Goal: Information Seeking & Learning: Learn about a topic

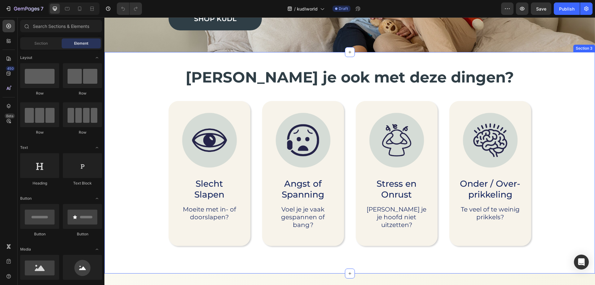
scroll to position [124, 0]
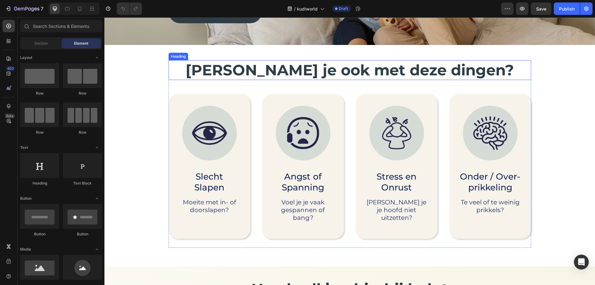
click at [320, 68] on strong "[PERSON_NAME] je ook met deze dingen?" at bounding box center [350, 70] width 328 height 18
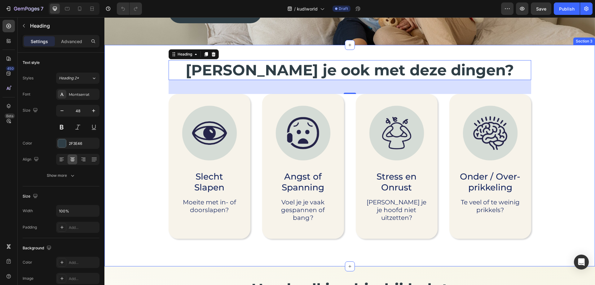
click at [124, 114] on div "[PERSON_NAME] je ook met deze dingen? Heading 45 Image Slecht Slapen Text Block…" at bounding box center [350, 157] width 478 height 194
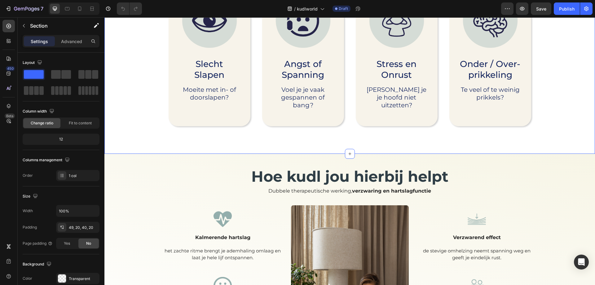
scroll to position [341, 0]
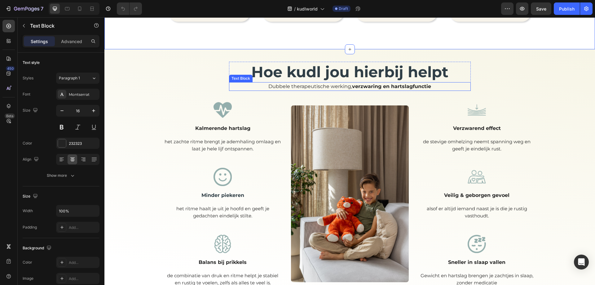
click at [352, 82] on div "Dubbele therapeutische werking, verzwaring en hartslagfunctie" at bounding box center [350, 86] width 242 height 9
click at [348, 86] on p "Dubbele therapeutische werking, verzwaring en hartslagfunctie" at bounding box center [350, 86] width 240 height 7
click at [350, 86] on p "Dubbele therapeutische werking, verzwaring en hartslagfunctie" at bounding box center [350, 86] width 240 height 7
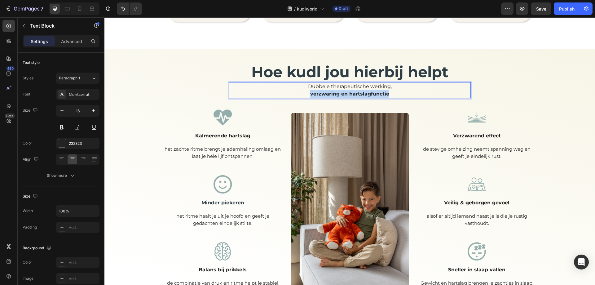
drag, startPoint x: 390, startPoint y: 94, endPoint x: 308, endPoint y: 94, distance: 81.2
click at [308, 94] on p "Dubbele therapeutische werking, ⁠⁠⁠⁠⁠⁠⁠ verzwaring en hartslagfunctie" at bounding box center [350, 90] width 240 height 15
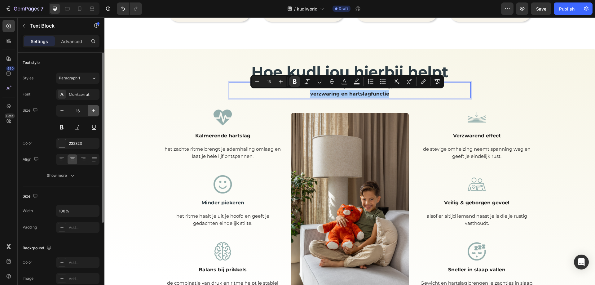
click at [94, 112] on icon "button" at bounding box center [93, 110] width 3 height 3
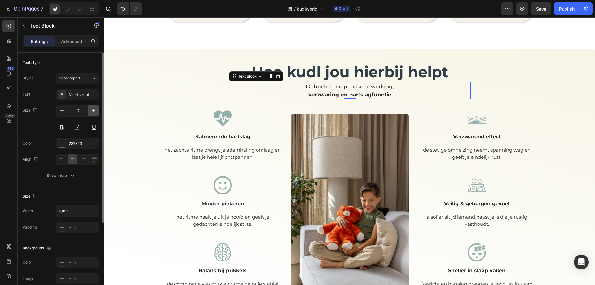
click at [94, 112] on icon "button" at bounding box center [93, 110] width 3 height 3
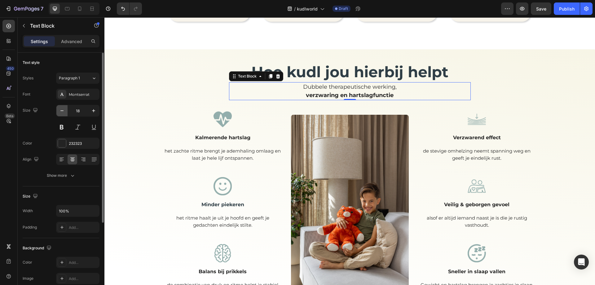
click at [61, 110] on icon "button" at bounding box center [62, 111] width 6 height 6
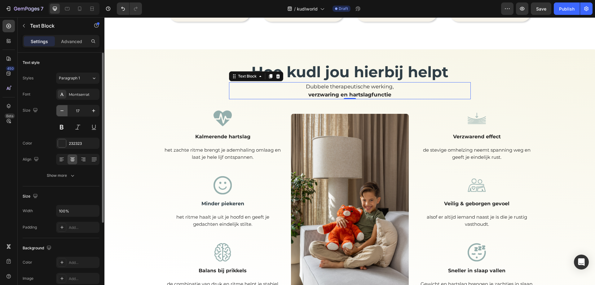
click at [61, 110] on icon "button" at bounding box center [62, 111] width 6 height 6
type input "16"
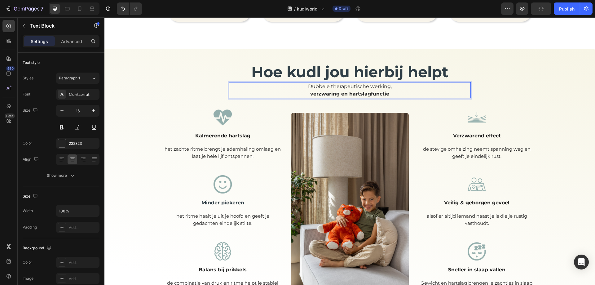
click at [349, 94] on strong "verzwaring en hartslagfunctie" at bounding box center [349, 94] width 79 height 6
click at [392, 94] on p "Dubbele therapeutische werking, verzwaring en hartslagfunctie" at bounding box center [350, 90] width 240 height 15
click at [392, 87] on p "Dubbele therapeutische werking, verzwaring en hartslag" at bounding box center [350, 90] width 240 height 15
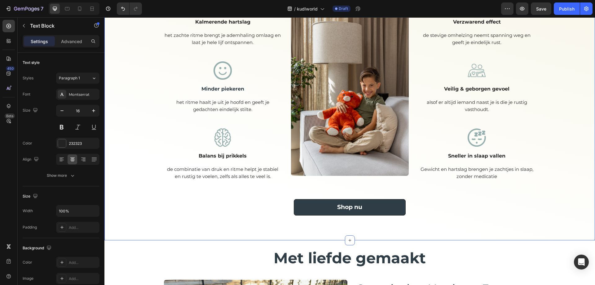
scroll to position [620, 0]
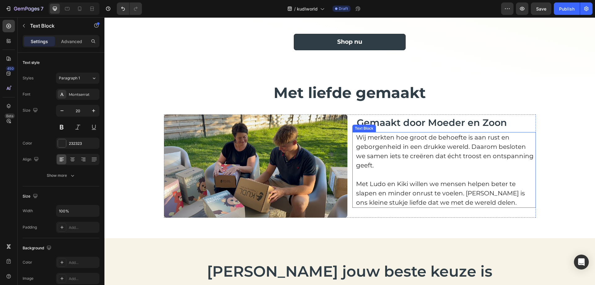
click at [466, 142] on p "Wij merkten hoe groot de behoefte is aan rust en geborgenheid in een drukke wer…" at bounding box center [445, 151] width 179 height 37
click at [361, 144] on p "Wij merkten hoe groot de behoefte is aan rust en geborgenheid in een drukke wer…" at bounding box center [445, 151] width 179 height 37
click at [356, 136] on p "Wij merkten hoe groot de behoefte is aan rust en geborgenheid in een drukke wer…" at bounding box center [445, 151] width 179 height 37
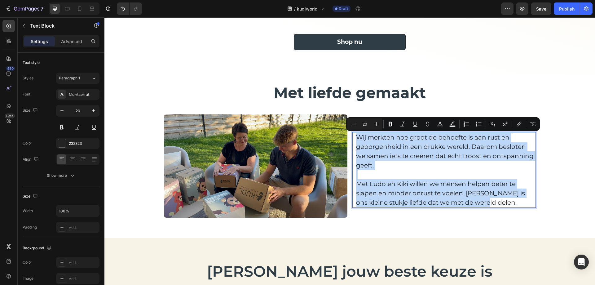
drag, startPoint x: 356, startPoint y: 136, endPoint x: 513, endPoint y: 199, distance: 169.1
click at [513, 199] on div "Wij merkten hoe groot de behoefte is aan rust en geborgenheid in een drukke wer…" at bounding box center [445, 170] width 180 height 76
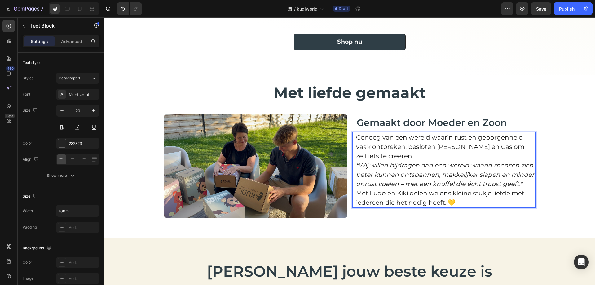
click at [437, 153] on p "Genoeg van een wereld waarin rust en geborgenheid vaak ontbreken, besloten [PER…" at bounding box center [445, 147] width 179 height 28
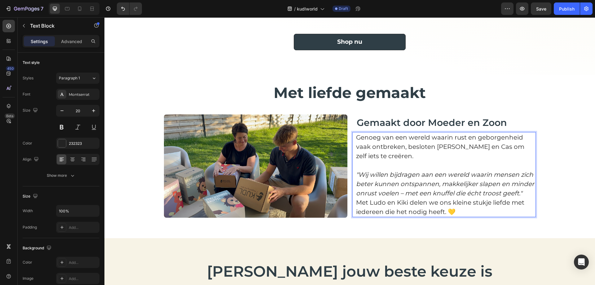
click at [525, 195] on p ""Wij willen bijdragen aan een wereld waarin mensen zich beter kunnen ontspannen…" at bounding box center [445, 184] width 179 height 28
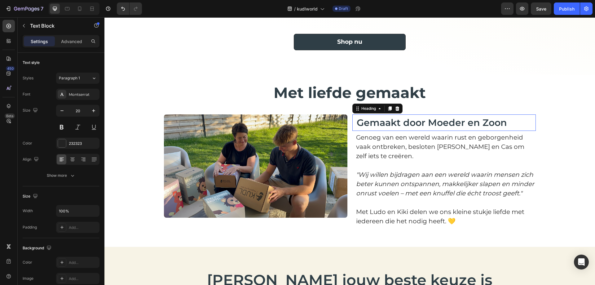
click at [445, 122] on span "Gemaakt door Moeder en Zoon" at bounding box center [432, 122] width 150 height 11
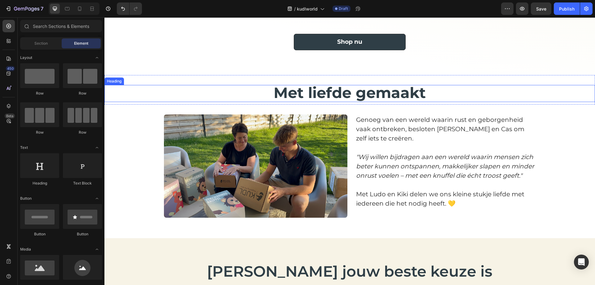
click at [369, 95] on span "Met liefde gemaakt" at bounding box center [350, 93] width 152 height 18
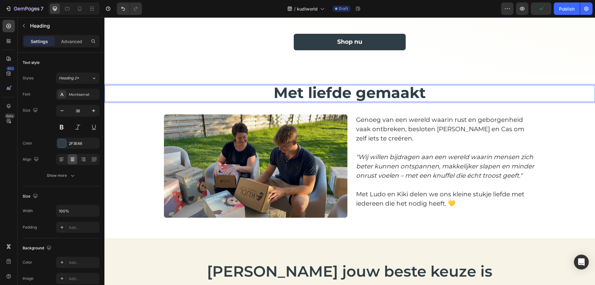
click at [400, 92] on span "Met liefde gemaakt" at bounding box center [350, 93] width 152 height 18
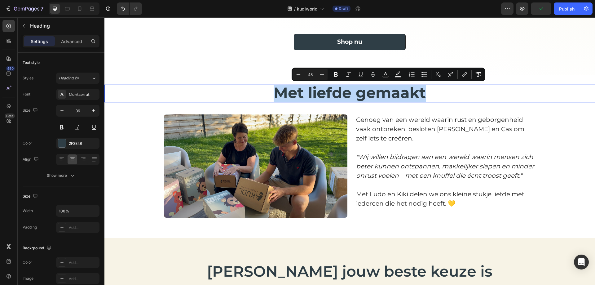
click at [400, 92] on span "Met liefde gemaakt" at bounding box center [350, 93] width 152 height 18
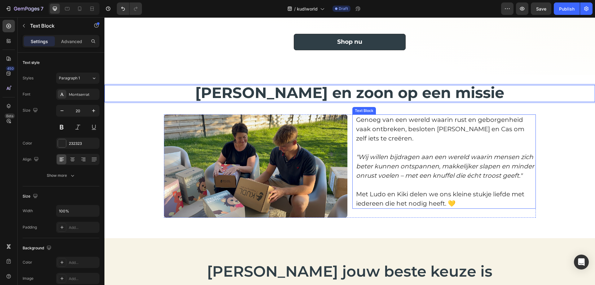
click at [460, 134] on p "Genoeg van een wereld waarin rust en geborgenheid vaak ontbreken, besloten [PER…" at bounding box center [445, 133] width 179 height 37
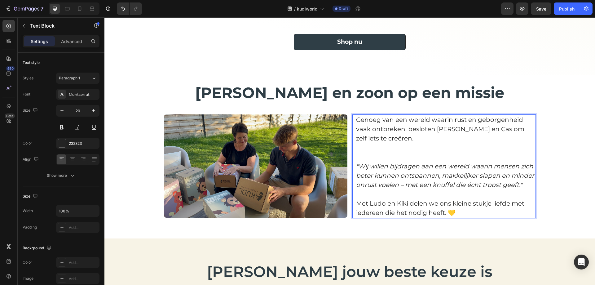
click at [407, 120] on p "Genoeg van een wereld waarin rust en geborgenheid vaak ontbreken, besloten [PER…" at bounding box center [445, 138] width 179 height 46
click at [435, 148] on p "Genoeg van een drukke wereld waarin rust en geborgenheid vaak ontbreken, beslot…" at bounding box center [445, 138] width 179 height 46
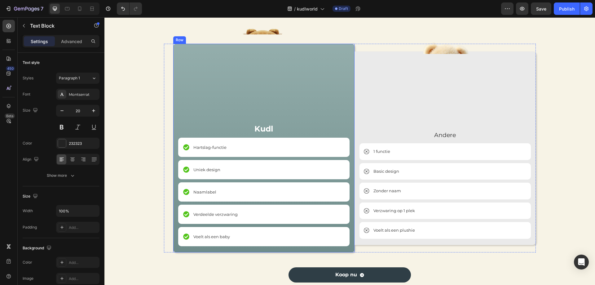
scroll to position [899, 0]
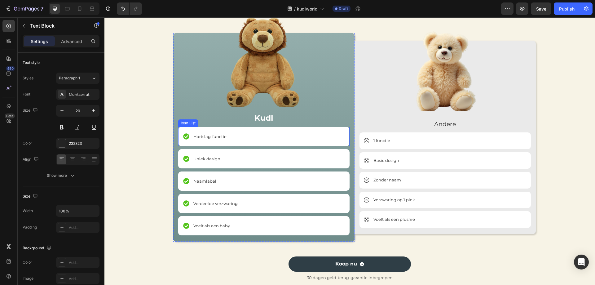
click at [229, 138] on div "Hartslag-functie" at bounding box center [263, 136] width 171 height 19
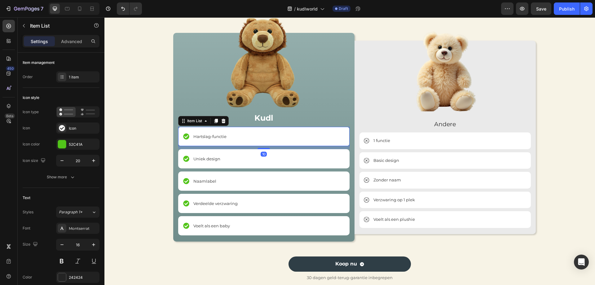
click at [221, 137] on span "Hartslag-functie" at bounding box center [209, 136] width 33 height 5
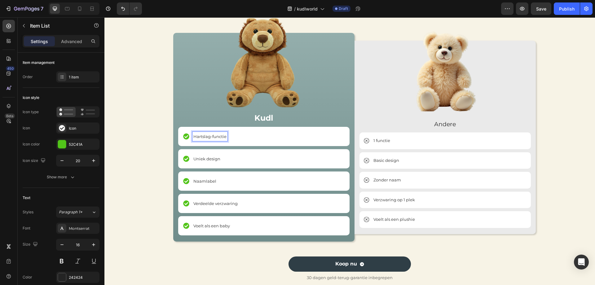
click at [221, 137] on span "Hartslag-functie" at bounding box center [209, 136] width 33 height 5
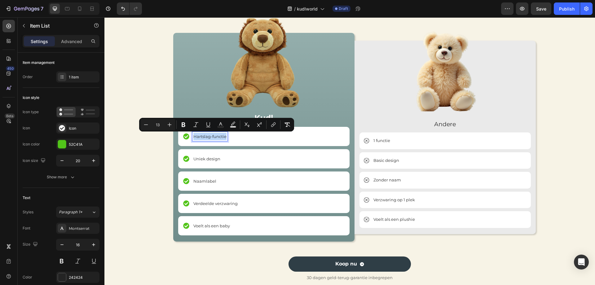
click at [221, 137] on span "Hartslag-functie" at bounding box center [209, 136] width 33 height 5
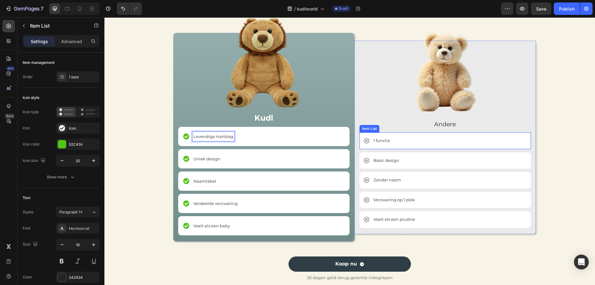
click at [388, 140] on p "1 functie" at bounding box center [381, 141] width 17 height 6
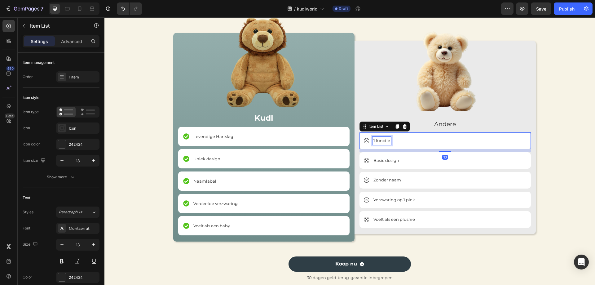
click at [388, 140] on p "1 functie" at bounding box center [381, 141] width 17 height 6
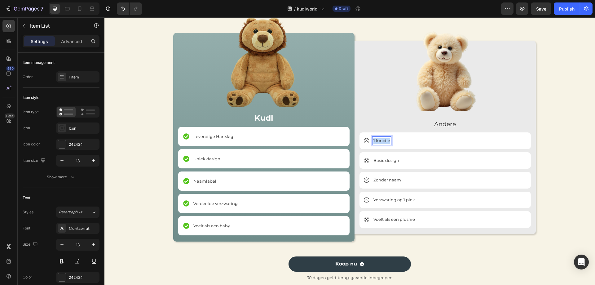
click at [388, 140] on p "1 functie" at bounding box center [381, 141] width 17 height 6
click at [224, 160] on div "Uniek design" at bounding box center [263, 158] width 171 height 19
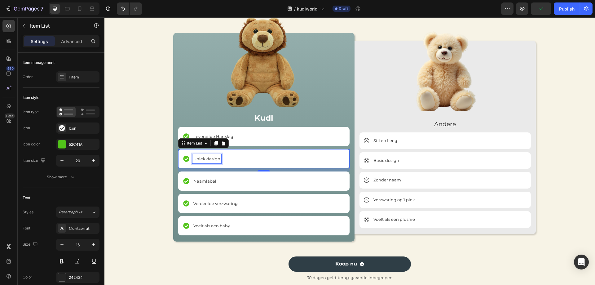
click at [204, 162] on p "Uniek design" at bounding box center [206, 158] width 27 height 7
click at [200, 161] on div at bounding box center [200, 161] width 0 height 0
click at [203, 155] on p "Uniek design" at bounding box center [206, 158] width 27 height 7
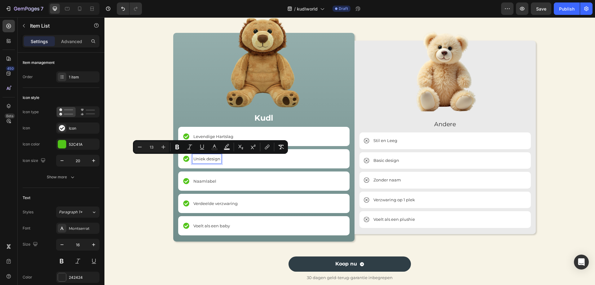
click at [203, 155] on p "Uniek design" at bounding box center [206, 158] width 27 height 7
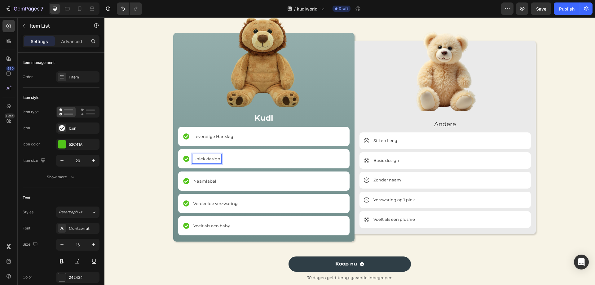
click at [203, 156] on span "Uniek design" at bounding box center [206, 158] width 27 height 5
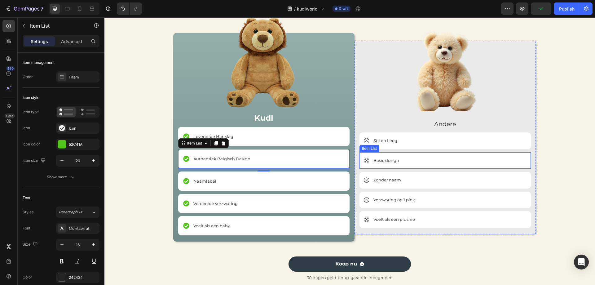
click at [390, 159] on p "Basic design" at bounding box center [386, 160] width 26 height 6
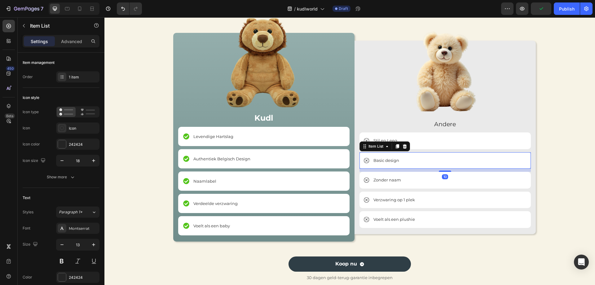
click at [390, 159] on p "Basic design" at bounding box center [386, 160] width 26 height 6
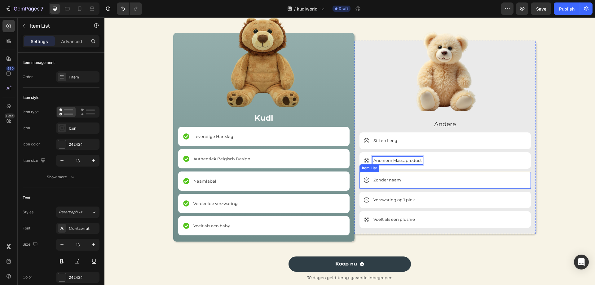
click at [427, 182] on div "Zonder naam" at bounding box center [445, 180] width 171 height 17
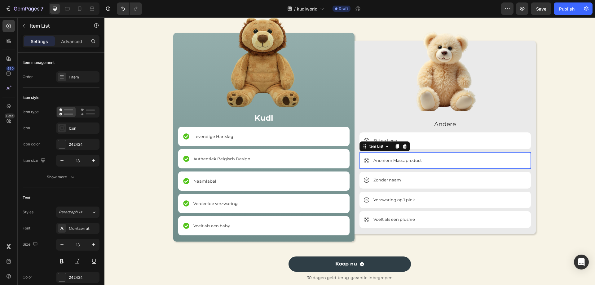
click at [418, 159] on p "Anoniem Massaproduct" at bounding box center [397, 160] width 48 height 6
click at [201, 184] on p "Naamlabel" at bounding box center [204, 180] width 23 height 7
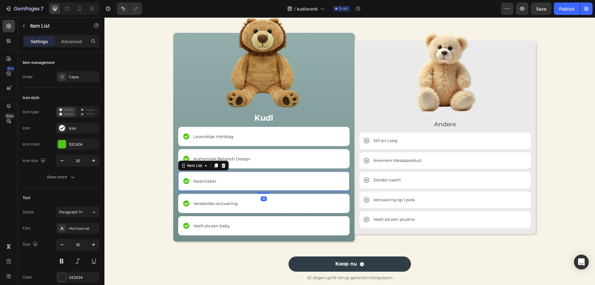
click at [201, 184] on p "Naamlabel" at bounding box center [204, 180] width 23 height 7
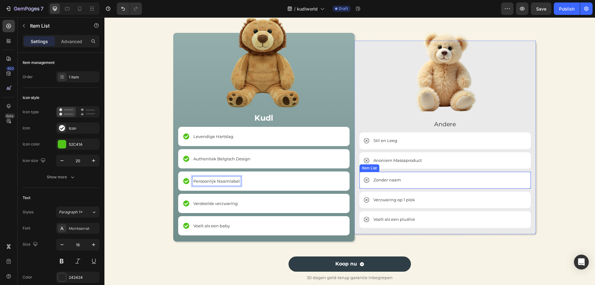
click at [381, 182] on p "Zonder naam" at bounding box center [387, 180] width 28 height 6
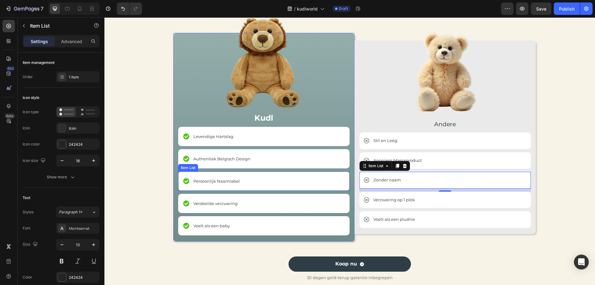
click at [218, 182] on span "Persoonlijk Naamlabel" at bounding box center [216, 181] width 46 height 5
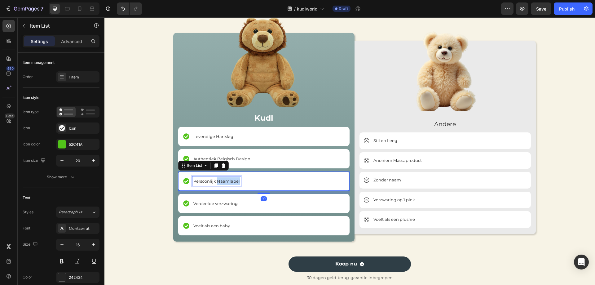
click at [218, 182] on span "Persoonlijk Naamlabel" at bounding box center [216, 181] width 46 height 5
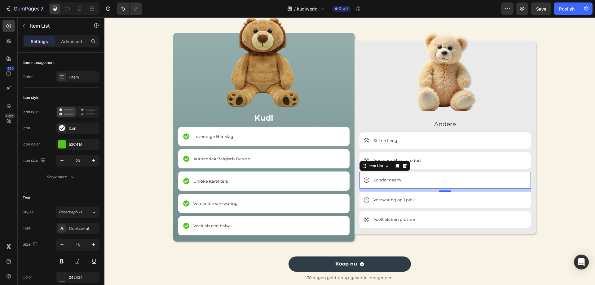
click at [394, 183] on p "Zonder naam" at bounding box center [387, 180] width 28 height 6
click at [385, 180] on p "Zonder naam" at bounding box center [387, 180] width 28 height 6
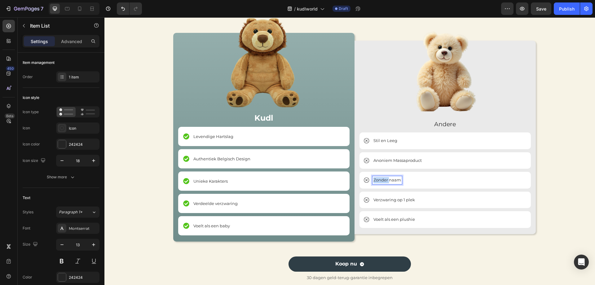
click at [385, 180] on p "Zonder naam" at bounding box center [387, 180] width 28 height 6
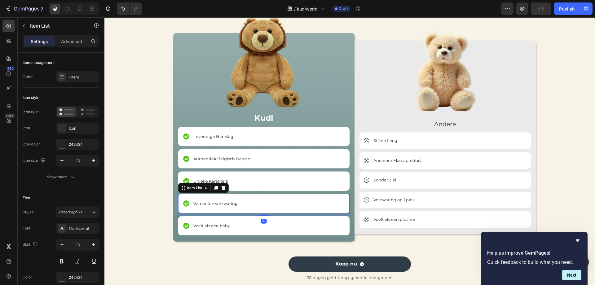
click at [231, 202] on span "Verdeelde verzwaring" at bounding box center [215, 203] width 44 height 5
click at [204, 226] on span "Voelt als een baby" at bounding box center [211, 225] width 37 height 5
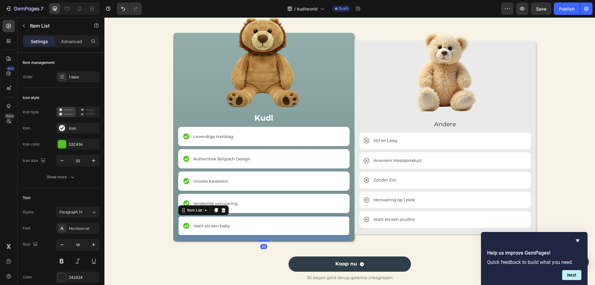
click at [204, 226] on span "Voelt als een baby" at bounding box center [211, 225] width 37 height 5
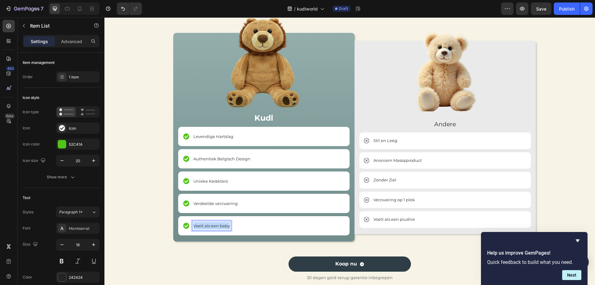
click at [204, 226] on span "Voelt als een baby" at bounding box center [211, 225] width 37 height 5
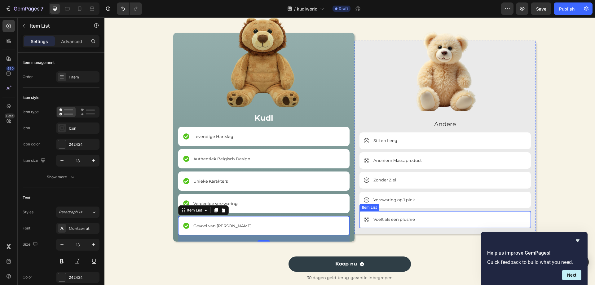
click at [398, 219] on p "Voelt als een plushie" at bounding box center [394, 219] width 42 height 6
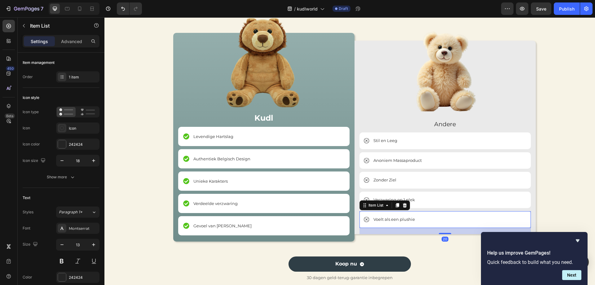
click at [398, 219] on p "Voelt als een plushie" at bounding box center [394, 219] width 42 height 6
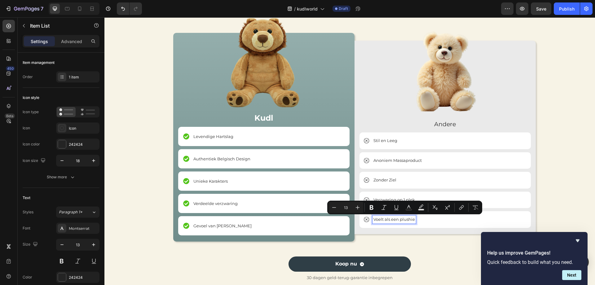
click at [393, 220] on p "Voelt als een plushie" at bounding box center [394, 219] width 42 height 6
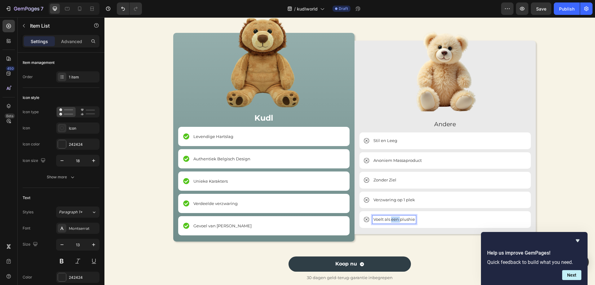
click at [393, 220] on p "Voelt als een plushie" at bounding box center [394, 219] width 42 height 6
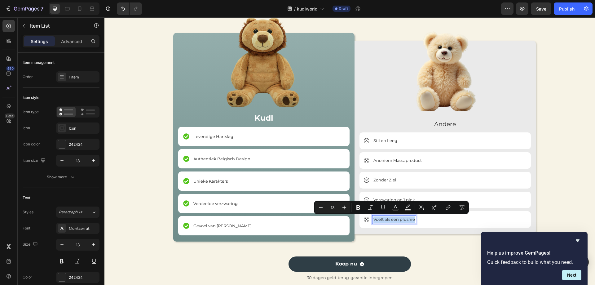
click at [402, 222] on p "Voelt als een plushie" at bounding box center [394, 219] width 42 height 6
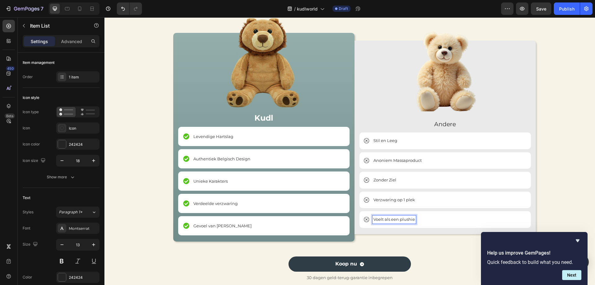
click at [412, 221] on p "Voelt als een plushie" at bounding box center [394, 219] width 42 height 6
click at [397, 219] on p "Voelt als een plushie" at bounding box center [394, 219] width 42 height 6
click at [416, 197] on div "Verzwaring op 1 plek" at bounding box center [445, 200] width 171 height 17
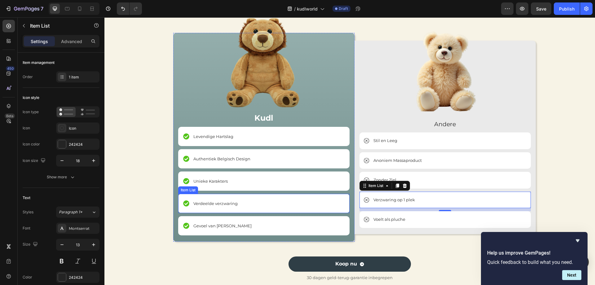
click at [226, 206] on p "Verdeelde verzwaring" at bounding box center [215, 203] width 44 height 7
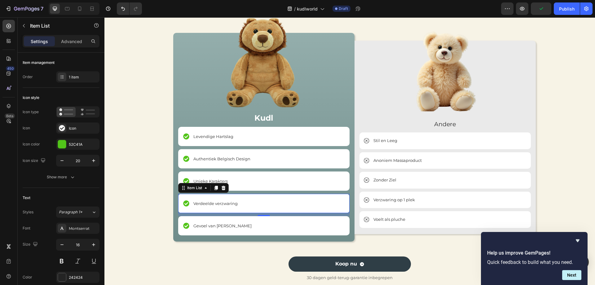
click at [221, 203] on span "Verdeelde verzwaring" at bounding box center [215, 203] width 44 height 5
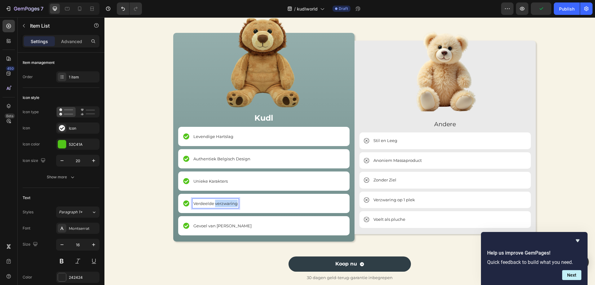
click at [221, 203] on span "Verdeelde verzwaring" at bounding box center [215, 203] width 44 height 5
click at [212, 204] on span "Troostend Verdeeld Gewicht" at bounding box center [221, 203] width 57 height 5
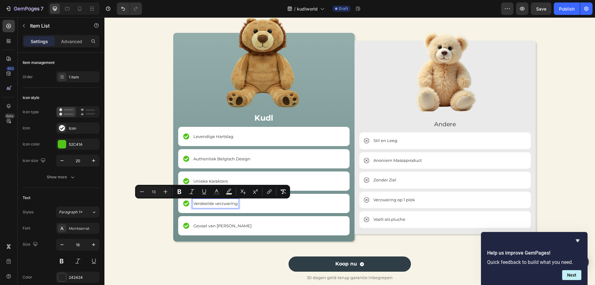
click at [215, 205] on span "Verdeelde verzwaring" at bounding box center [215, 203] width 44 height 5
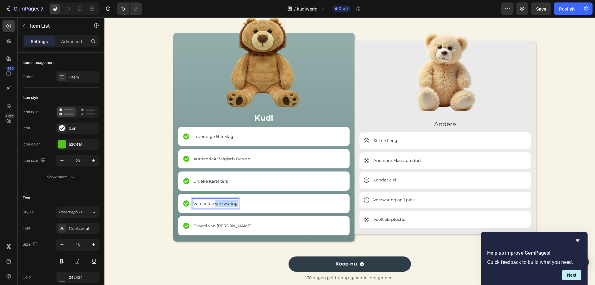
click at [215, 205] on span "Verdeelde verzwaring" at bounding box center [215, 203] width 44 height 5
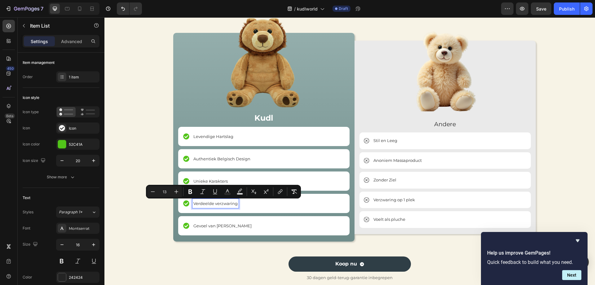
click at [197, 205] on span "Verdeelde verzwaring" at bounding box center [215, 203] width 44 height 5
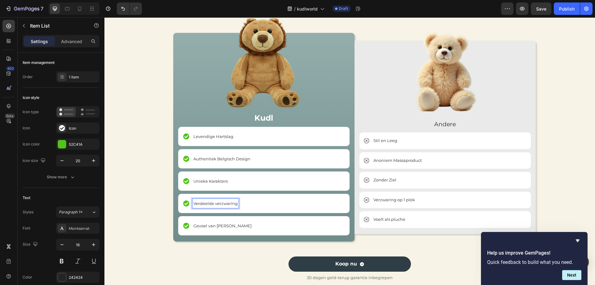
click at [193, 202] on span "Verdeelde verzwaring" at bounding box center [215, 203] width 44 height 5
click at [278, 204] on span "Verzwaring Optimaal Verdeelde verzwaring" at bounding box center [237, 203] width 89 height 5
click at [228, 208] on div "Verzwaring Optimaal Verdeeld" at bounding box center [224, 203] width 64 height 9
click at [270, 203] on div "Verzwaring Optimaal Verdeeld" at bounding box center [263, 203] width 171 height 19
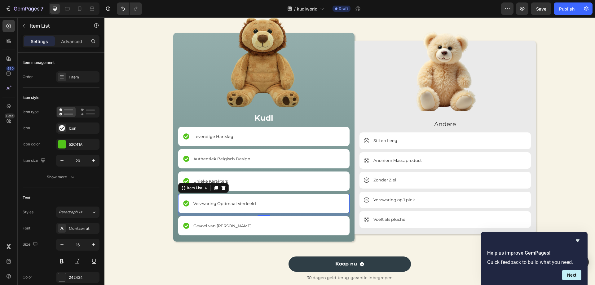
click at [241, 203] on span "Verzwaring Optimaal Verdeeld" at bounding box center [224, 203] width 63 height 5
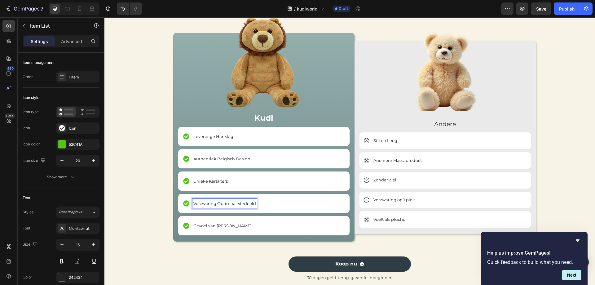
click at [253, 204] on span "Verzwaring Optimaal Verdeeld" at bounding box center [224, 203] width 63 height 5
click at [402, 204] on div "Verzwaring op 1 plek" at bounding box center [445, 200] width 171 height 17
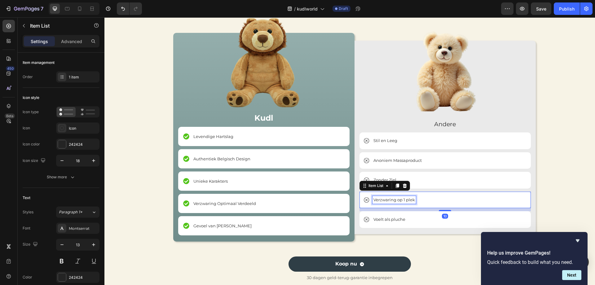
click at [403, 202] on p "Verzwaring op 1 plek" at bounding box center [394, 200] width 42 height 6
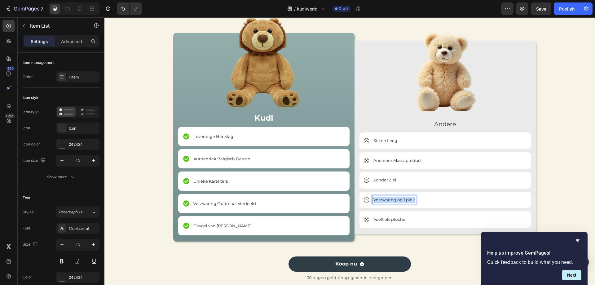
click at [403, 202] on p "Verzwaring op 1 plek" at bounding box center [394, 200] width 42 height 6
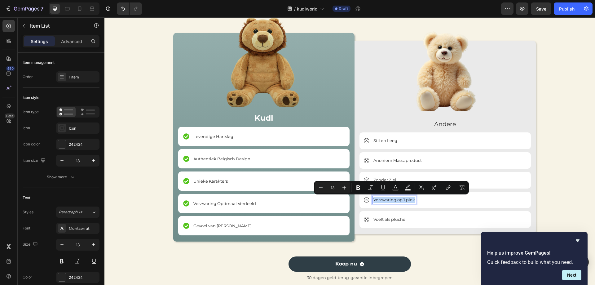
click at [373, 199] on p "Verzwaring op 1 plek" at bounding box center [394, 200] width 42 height 6
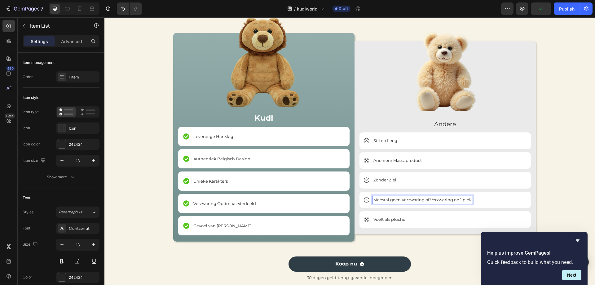
click at [451, 200] on p "Meestal geen Verzwaring of Verzwaring op 1 plek" at bounding box center [422, 200] width 98 height 6
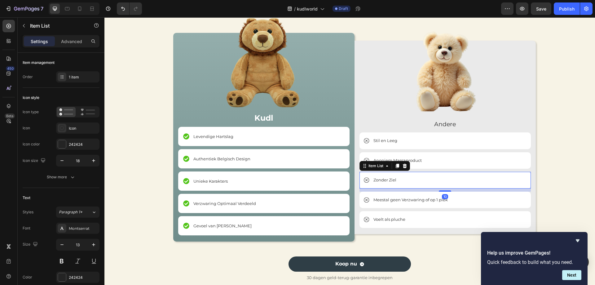
click at [511, 175] on div "Zonder Ziel" at bounding box center [445, 180] width 171 height 17
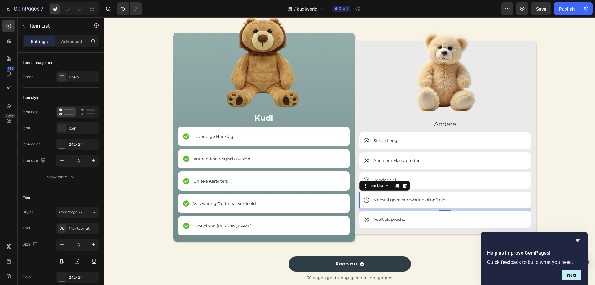
click at [511, 201] on div "Meestal geen Verzwaring of op 1 plek" at bounding box center [445, 200] width 171 height 17
click at [444, 201] on p "Meestal geen Verzwaring of op 1 plek" at bounding box center [410, 200] width 74 height 6
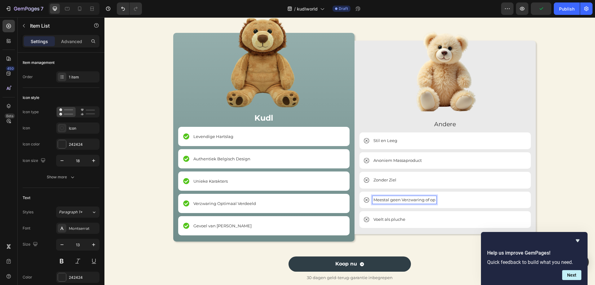
click at [419, 201] on p "Meestal geen Verzwaring of op" at bounding box center [404, 200] width 62 height 6
click at [428, 143] on div "Stil en Leeg" at bounding box center [445, 140] width 171 height 17
click at [389, 139] on p "Stil en Leeg" at bounding box center [385, 141] width 24 height 6
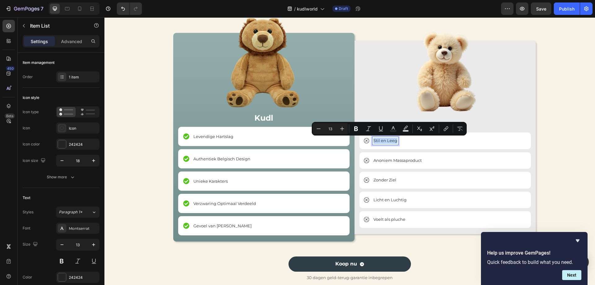
click at [389, 139] on p "Stil en Leeg" at bounding box center [385, 141] width 24 height 6
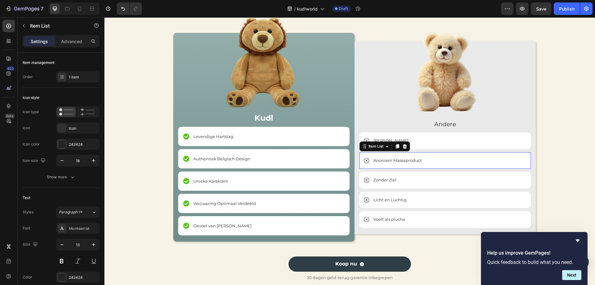
click at [382, 163] on p "Anoniem Massaproduct" at bounding box center [397, 160] width 48 height 6
click at [404, 159] on p "Anoniem Massaproduct" at bounding box center [397, 160] width 48 height 6
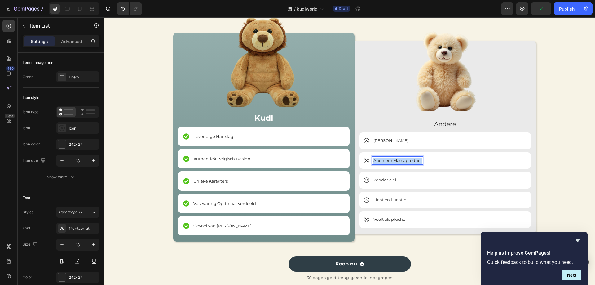
click at [404, 159] on p "Anoniem Massaproduct" at bounding box center [397, 160] width 48 height 6
click at [389, 182] on p "Zonder Ziel" at bounding box center [384, 180] width 23 height 6
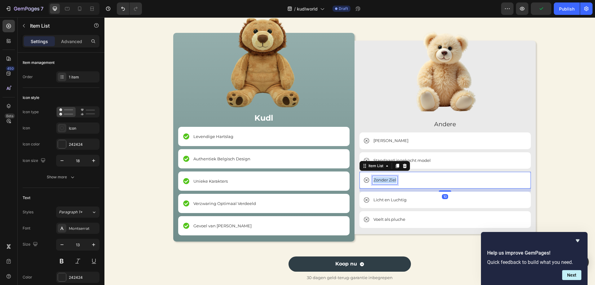
click at [389, 182] on p "Zonder Ziel" at bounding box center [384, 180] width 23 height 6
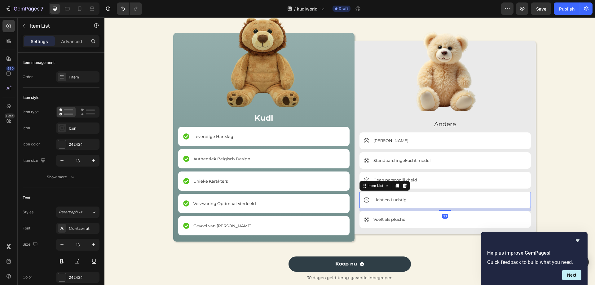
click at [379, 201] on p "Licht en Luchtig" at bounding box center [389, 200] width 33 height 6
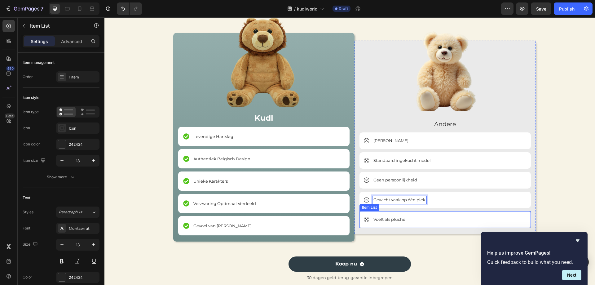
click at [384, 219] on p "Voelt als pluche" at bounding box center [389, 219] width 32 height 6
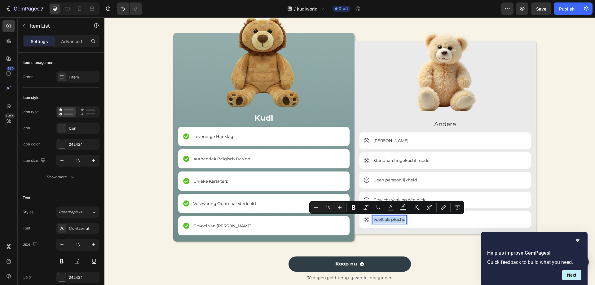
click at [384, 219] on p "Voelt als pluche" at bounding box center [389, 219] width 32 height 6
drag, startPoint x: 383, startPoint y: 219, endPoint x: 402, endPoint y: 219, distance: 19.2
click at [402, 219] on p "Voelt als pluche" at bounding box center [389, 219] width 32 height 6
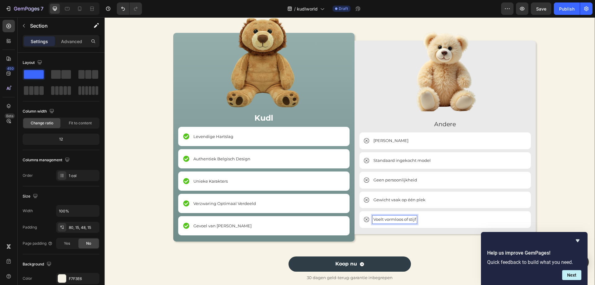
click at [125, 170] on div "[PERSON_NAME] jouw beste keuze is Heading [PERSON_NAME] jouw beste keuze is Hea…" at bounding box center [349, 135] width 481 height 302
click at [418, 162] on p "Standaard ingekocht model" at bounding box center [401, 160] width 57 height 6
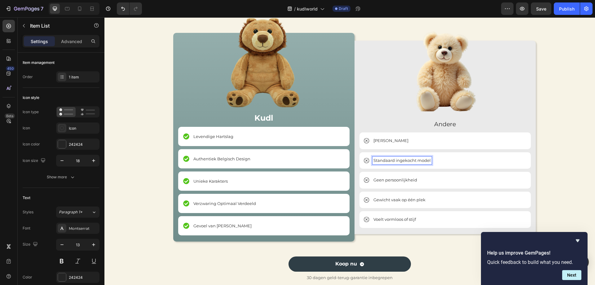
click at [418, 161] on p "Standaard ingekocht model" at bounding box center [401, 160] width 57 height 6
click at [387, 179] on p "Geen persoonlijkheid" at bounding box center [395, 180] width 44 height 6
click at [386, 180] on p "Geen persoonlijkheid" at bounding box center [395, 180] width 44 height 6
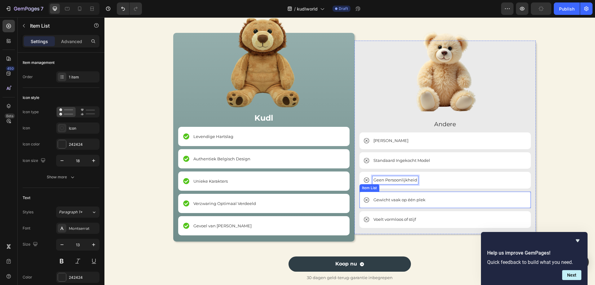
click at [400, 200] on p "Gewicht vaak op één plek" at bounding box center [399, 200] width 52 height 6
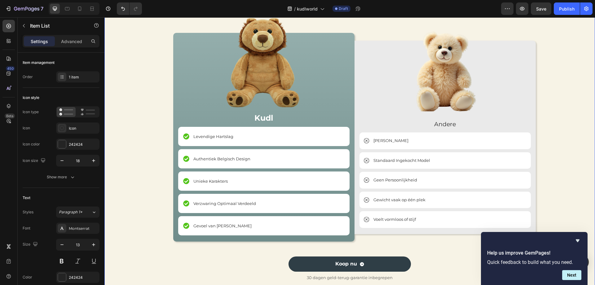
click at [553, 166] on div "[PERSON_NAME] jouw beste keuze is Heading [PERSON_NAME] jouw beste keuze is Hea…" at bounding box center [349, 135] width 481 height 302
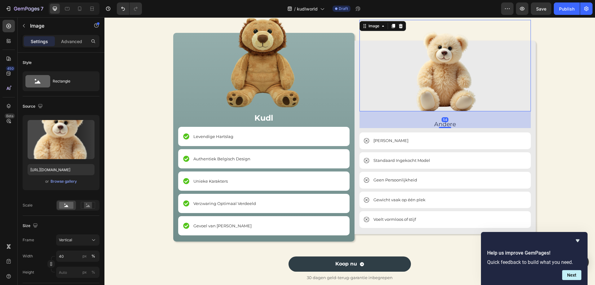
click at [426, 96] on img at bounding box center [445, 65] width 68 height 91
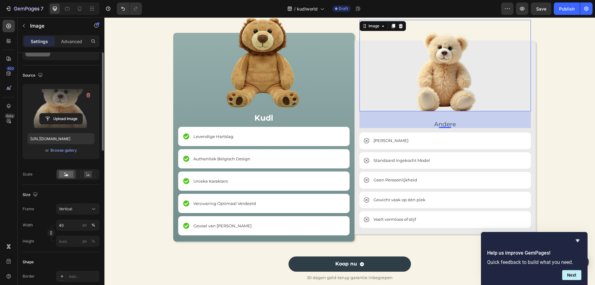
scroll to position [0, 0]
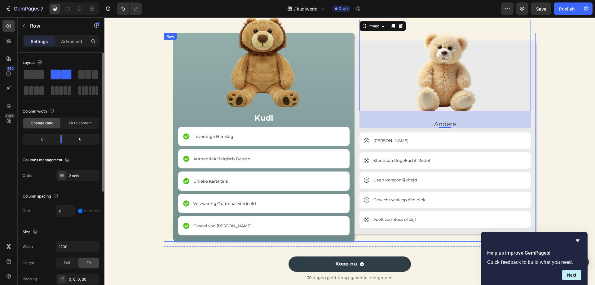
click at [164, 204] on div "Image Kudl Text Block Levendige Hartslag Item List Authentiek Belgisch Design I…" at bounding box center [350, 137] width 372 height 209
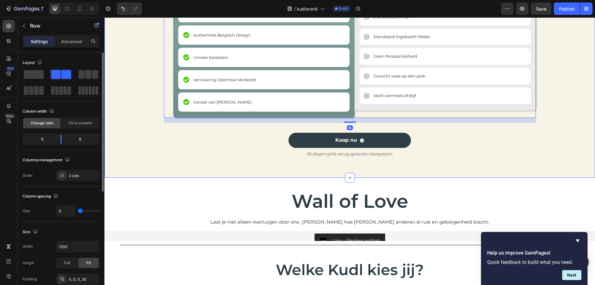
scroll to position [1116, 0]
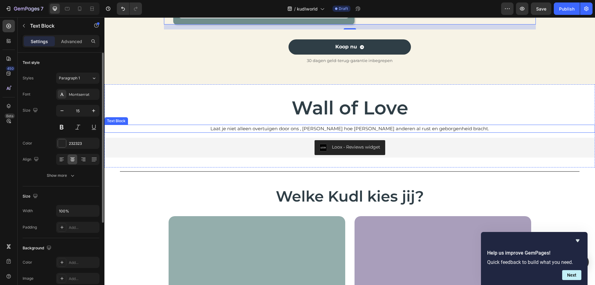
click at [281, 130] on p "Laat je niet alleen overtuigen door ons , [PERSON_NAME] hoe [PERSON_NAME] ander…" at bounding box center [349, 128] width 489 height 7
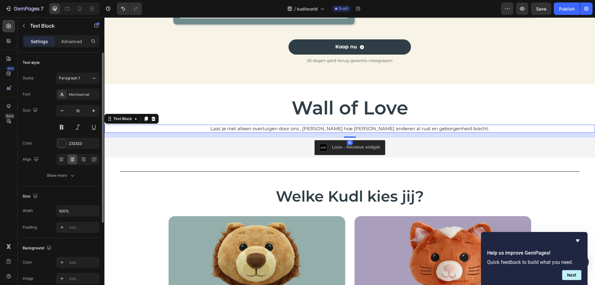
click at [281, 130] on p "Laat je niet alleen overtuigen door ons , [PERSON_NAME] hoe [PERSON_NAME] ander…" at bounding box center [349, 128] width 489 height 7
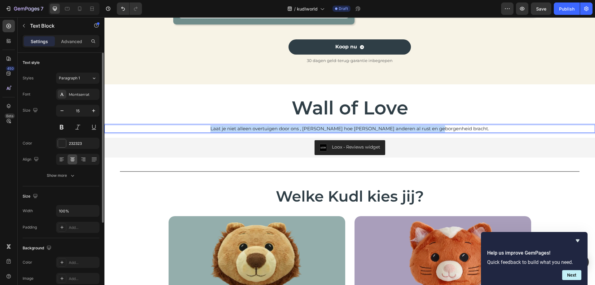
click at [281, 130] on p "Laat je niet alleen overtuigen door ons , [PERSON_NAME] hoe [PERSON_NAME] ander…" at bounding box center [349, 128] width 489 height 7
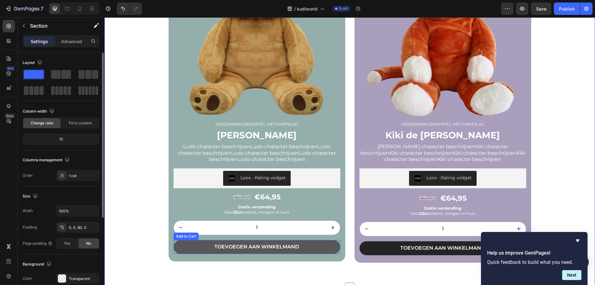
scroll to position [1426, 0]
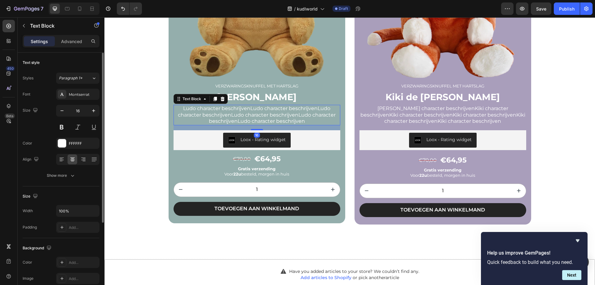
click at [234, 110] on p "Ludo character beschrijvenLudo character beschrijvenLudo character beschrijvenL…" at bounding box center [256, 114] width 165 height 19
click at [216, 111] on p "Ludo character beschrijvenLudo character beschrijvenLudo character beschrijvenL…" at bounding box center [256, 114] width 165 height 19
click at [199, 110] on p "Ludo character beschrijvenLudo character beschrijvenLudo character beschrijvenL…" at bounding box center [256, 114] width 165 height 19
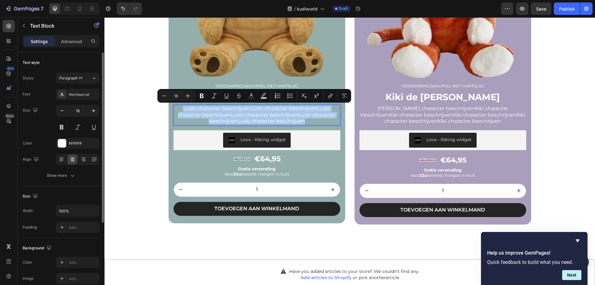
drag, startPoint x: 180, startPoint y: 108, endPoint x: 306, endPoint y: 123, distance: 126.7
click at [306, 123] on p "Ludo character beschrijvenLudo character beschrijvenLudo character beschrijvenL…" at bounding box center [256, 114] width 165 height 19
copy p "Ludo character beschrijvenLudo character beschrijvenLudo character beschrijvenL…"
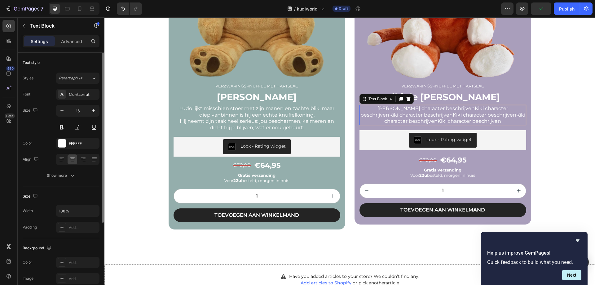
click at [396, 109] on p "[PERSON_NAME] character beschrijvenKiki character beschrijvenKiki character bes…" at bounding box center [442, 114] width 165 height 19
click at [311, 129] on p "Ludo lijkt misschien stoer met zijn manen en zachte blik, maar diep vanbinnen i…" at bounding box center [256, 118] width 165 height 26
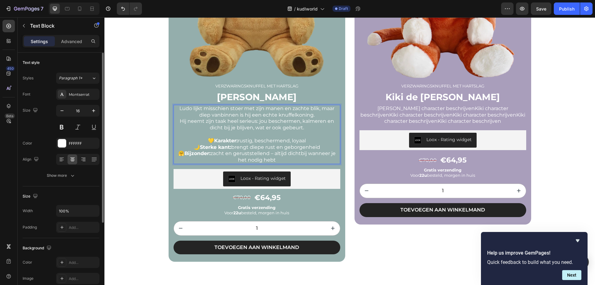
click at [239, 141] on p "Ludo lijkt misschien stoer met zijn manen en zachte blik, maar diep vanbinnen i…" at bounding box center [256, 134] width 165 height 58
click at [306, 161] on p "Ludo lijkt misschien stoer met zijn manen en zachte blik, maar diep vanbinnen i…" at bounding box center [256, 134] width 165 height 58
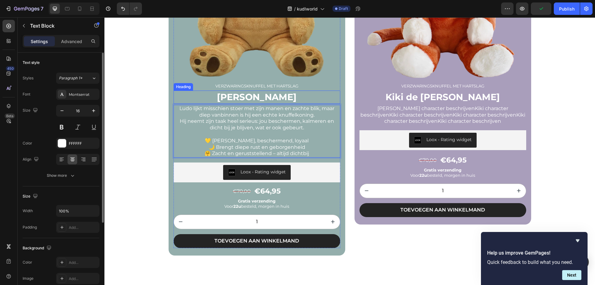
click at [277, 99] on h2 "[PERSON_NAME]" at bounding box center [257, 96] width 167 height 13
click at [233, 122] on p "Ludo lijkt misschien stoer met zijn manen en zachte blik, maar diep vanbinnen i…" at bounding box center [256, 130] width 165 height 51
click at [177, 106] on p "Ludo lijkt misschien stoer met zijn manen en zachte blik, maar diep vanbinnen i…" at bounding box center [256, 130] width 165 height 51
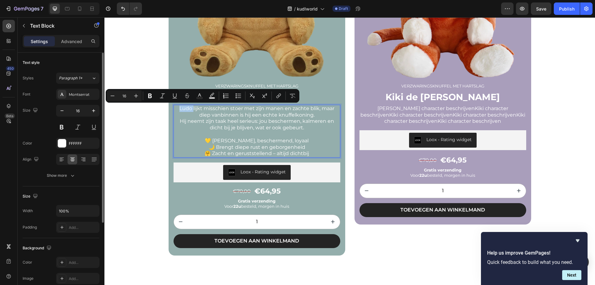
click at [177, 106] on p "Ludo lijkt misschien stoer met zijn manen en zachte blik, maar diep vanbinnen i…" at bounding box center [256, 130] width 165 height 51
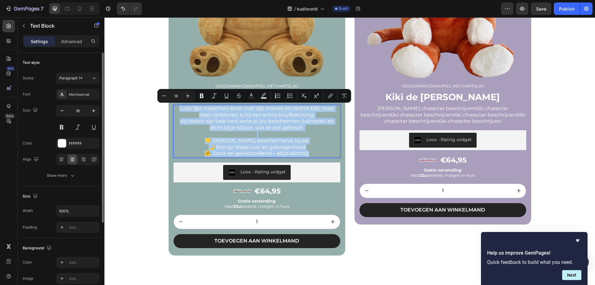
drag, startPoint x: 177, startPoint y: 110, endPoint x: 313, endPoint y: 154, distance: 143.5
click at [313, 154] on p "Ludo lijkt misschien stoer met zijn manen en zachte blik, maar diep vanbinnen i…" at bounding box center [256, 130] width 165 height 51
copy p "Ludo lijkt misschien stoer met zijn manen en zachte blik, maar diep vanbinnen i…"
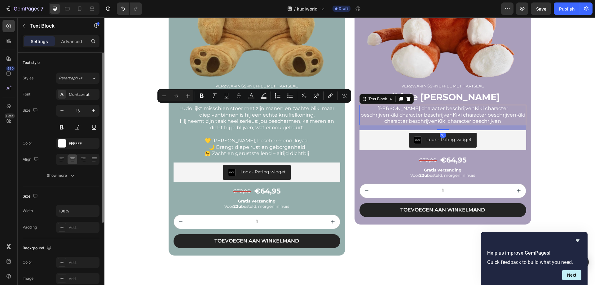
click at [401, 116] on p "[PERSON_NAME] character beschrijvenKiki character beschrijvenKiki character bes…" at bounding box center [442, 114] width 165 height 19
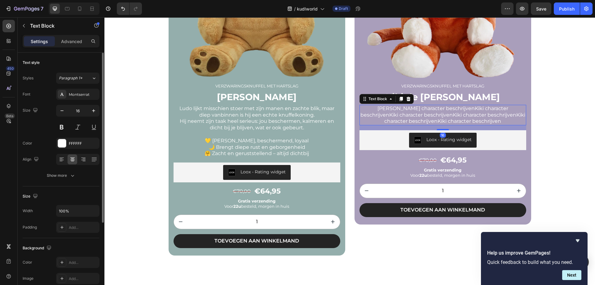
click at [401, 116] on p "[PERSON_NAME] character beschrijvenKiki character beschrijvenKiki character bes…" at bounding box center [442, 114] width 165 height 19
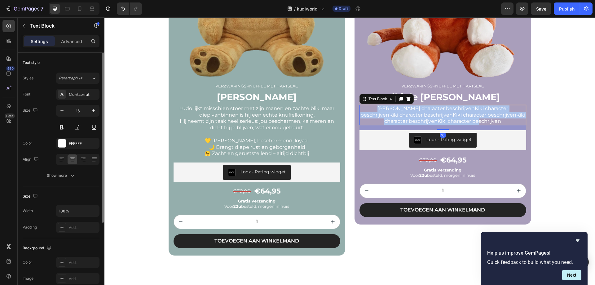
click at [401, 116] on p "[PERSON_NAME] character beschrijvenKiki character beschrijvenKiki character bes…" at bounding box center [442, 114] width 165 height 19
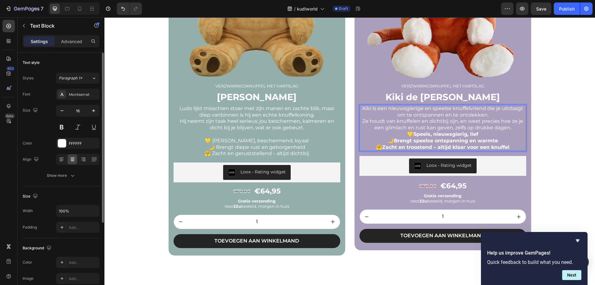
click at [515, 128] on p "Kiki is een nieuwsgierige en speelse knuffelvriend die je uitdaagt om te ontspa…" at bounding box center [442, 118] width 165 height 26
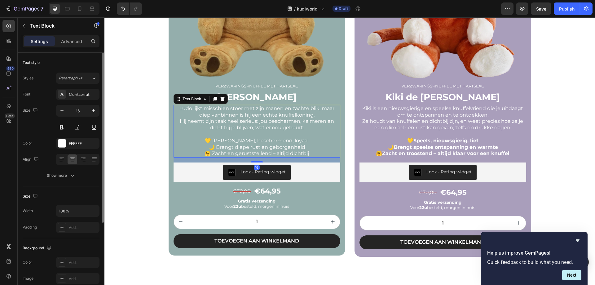
click at [225, 142] on p "Ludo lijkt misschien stoer met zijn manen en zachte blik, maar diep vanbinnen i…" at bounding box center [256, 130] width 165 height 51
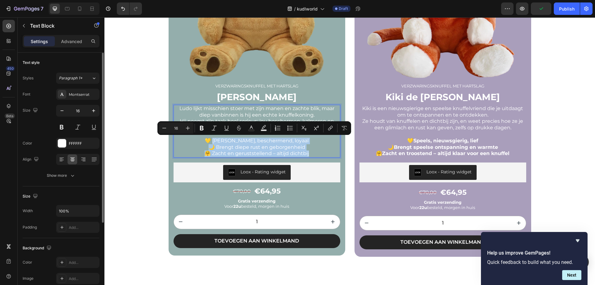
drag, startPoint x: 225, startPoint y: 142, endPoint x: 319, endPoint y: 152, distance: 94.8
click at [319, 152] on p "Ludo lijkt misschien stoer met zijn manen en zachte blik, maar diep vanbinnen i…" at bounding box center [256, 130] width 165 height 51
click at [200, 126] on icon "Editor contextual toolbar" at bounding box center [202, 128] width 4 height 5
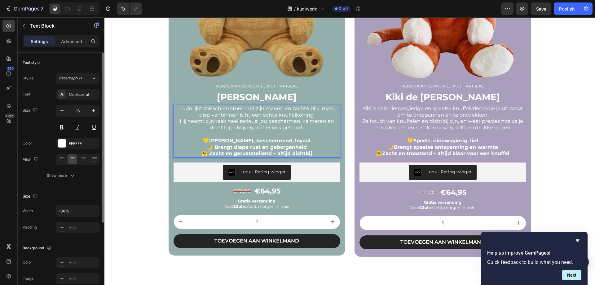
click at [308, 154] on strong "🤗 Zacht en geruststellend – altijd dichtbij" at bounding box center [256, 153] width 111 height 6
click at [321, 154] on p "Ludo lijkt misschien stoer met zijn manen en zachte blik, maar diep vanbinnen i…" at bounding box center [256, 130] width 165 height 51
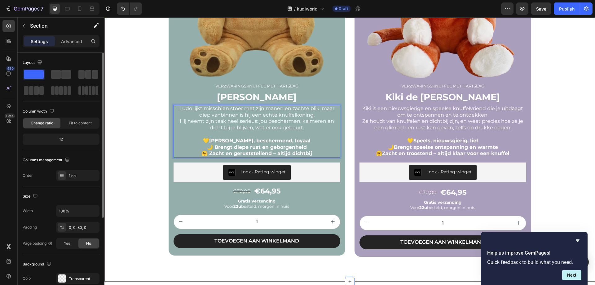
click at [581, 139] on div "Title Line Welke Kudl kies jij? Heading Welke Kudl kies jij? Heading Product Im…" at bounding box center [349, 56] width 491 height 399
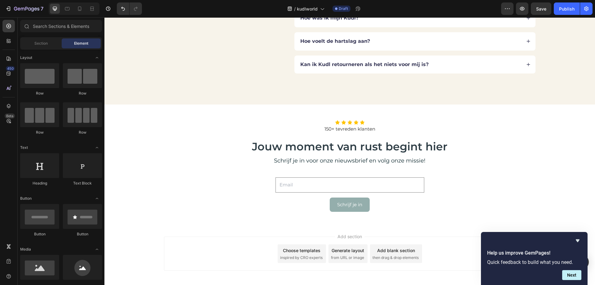
scroll to position [1911, 0]
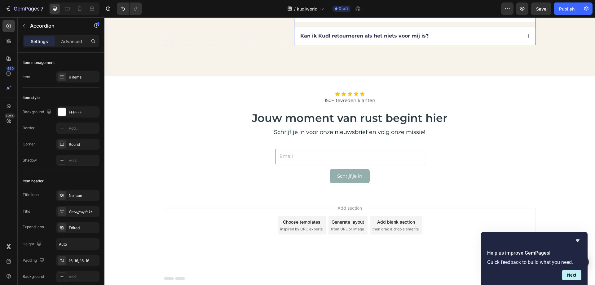
click at [527, 38] on icon at bounding box center [528, 36] width 4 height 4
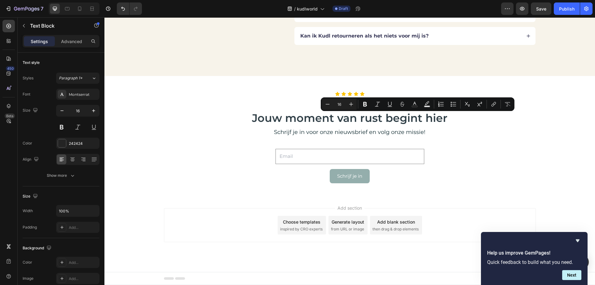
drag, startPoint x: 367, startPoint y: 116, endPoint x: 484, endPoint y: 117, distance: 117.5
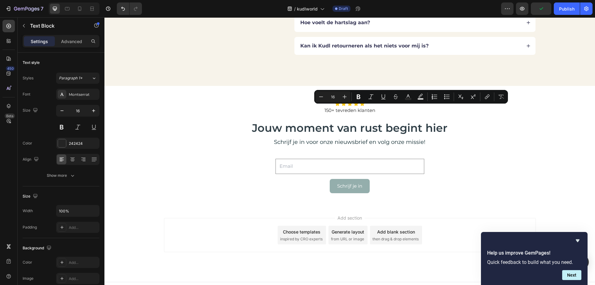
drag, startPoint x: 298, startPoint y: 109, endPoint x: 366, endPoint y: 119, distance: 69.2
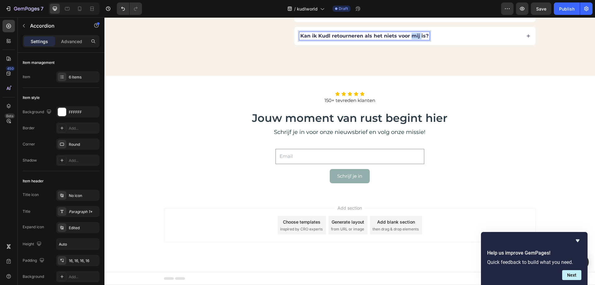
click at [413, 39] on p "Kan ik Kudl retourneren als het niets voor mij is?" at bounding box center [364, 36] width 128 height 7
click at [522, 45] on div "Wat als KUDL toch niets voor mij is?" at bounding box center [414, 36] width 241 height 18
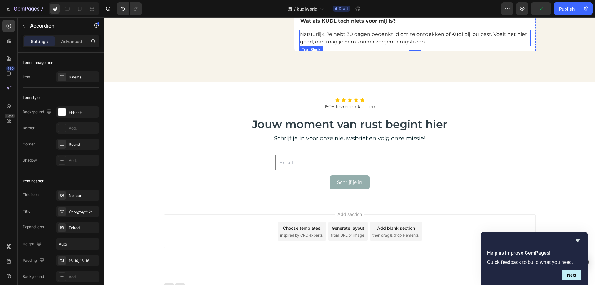
click at [396, 46] on p "Natuurlijk. Je hebt 30 dagen bedenktijd om te ontdekken of Kudl bij jou past. V…" at bounding box center [415, 38] width 230 height 15
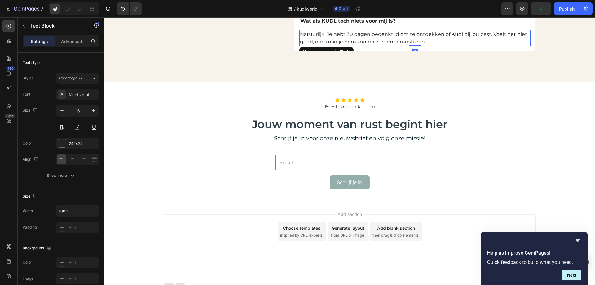
click at [423, 46] on p "Natuurlijk. Je hebt 30 dagen bedenktijd om te ontdekken of Kudl bij jou past. V…" at bounding box center [415, 38] width 230 height 15
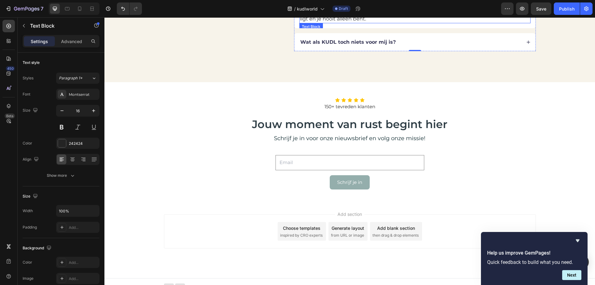
click at [360, 23] on p "Als een zacht, rustgevend kloppen dat je meteen geruststelt. Alsof iemand rusti…" at bounding box center [415, 15] width 230 height 15
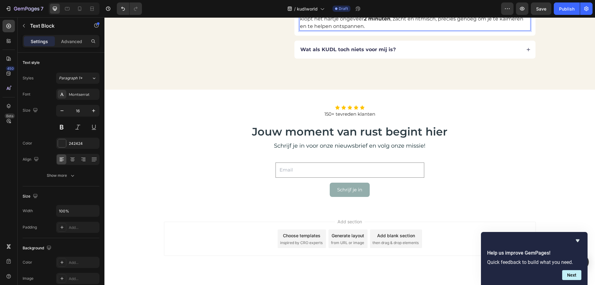
click at [446, 30] on p "Je kunt de hartslag zowel voelen als horen . Door even op de hartslagmodule te …" at bounding box center [415, 19] width 230 height 22
click at [408, 30] on p "Je kunt de hartslag zowel voelen als horen . Door even op de hartslagmodule te …" at bounding box center [415, 19] width 230 height 22
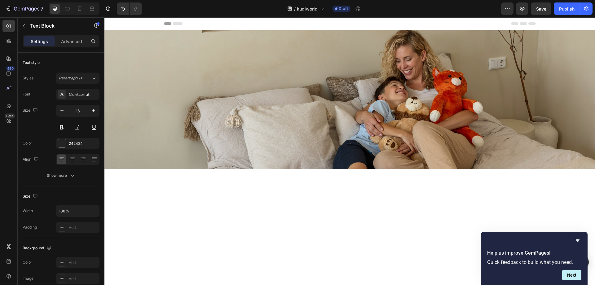
scroll to position [1892, 0]
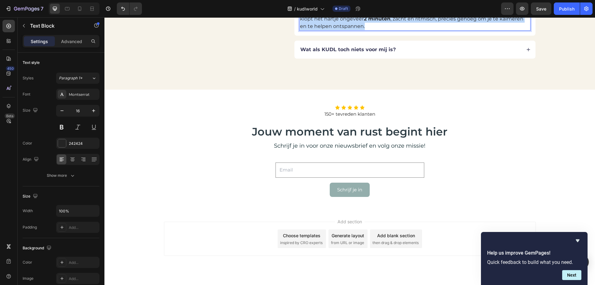
click at [386, 30] on p "Je kunt de hartslag zowel voelen als horen . Door even op de hartslagmodule te …" at bounding box center [415, 19] width 230 height 22
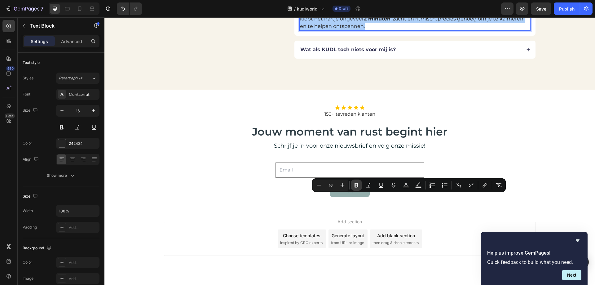
click at [356, 186] on icon "Editor contextual toolbar" at bounding box center [356, 185] width 6 height 6
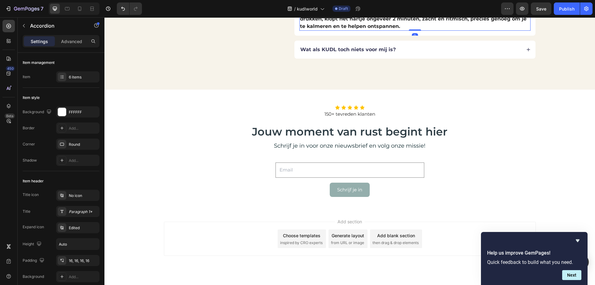
click at [369, 29] on strong "Je kunt de hartslag zowel voelen als horen. Door even op de hartslagmodule te d…" at bounding box center [413, 18] width 227 height 21
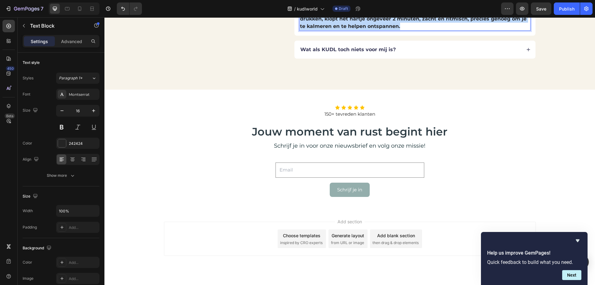
click at [369, 29] on strong "Je kunt de hartslag zowel voelen als horen. Door even op de hartslagmodule te d…" at bounding box center [413, 18] width 227 height 21
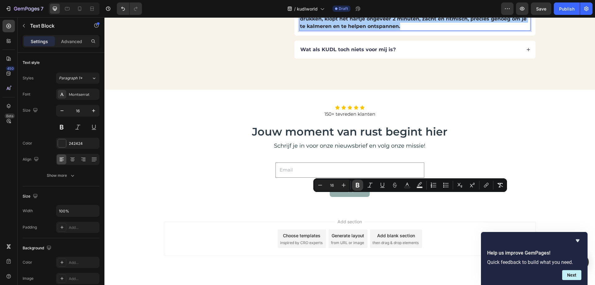
click at [355, 183] on icon "Editor contextual toolbar" at bounding box center [358, 185] width 6 height 6
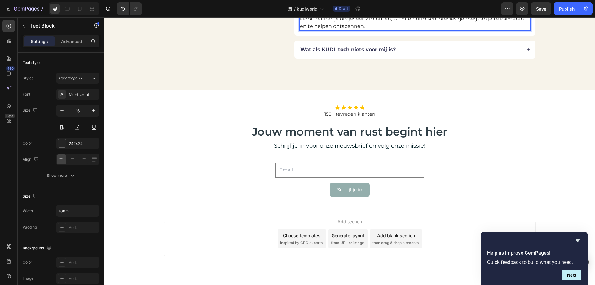
click at [392, 30] on p "Je kunt de hartslag zowel voelen als horen. Door even op de hartslagmodule te d…" at bounding box center [415, 19] width 230 height 22
click at [432, 30] on p "Je kunt de hartslag zowel voelen als horen. Door even op de hartslagmodule te d…" at bounding box center [415, 19] width 230 height 22
click at [434, 30] on p "Je kunt de hartslag zowel voelen als horen. Door even op de hartslagmodule te d…" at bounding box center [415, 19] width 230 height 22
click at [433, 30] on p "Je kunt de hartslag zowel voelen als horen. Door even op de hartslagmodule te d…" at bounding box center [415, 19] width 230 height 22
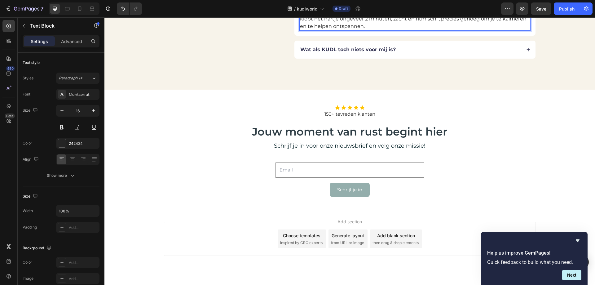
click at [300, 30] on p "oJe kunt de hartslag zowel voelen als horen. Door even op de hartslagmodule te …" at bounding box center [415, 19] width 230 height 22
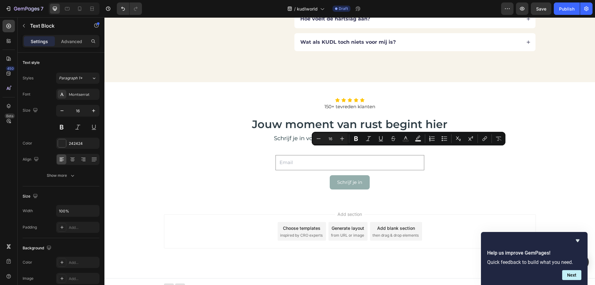
drag, startPoint x: 298, startPoint y: 151, endPoint x: 465, endPoint y: 163, distance: 167.8
copy p "De meeste mensen voelen al binnen een paar minuten hoe hun ademhaling vertraagt…"
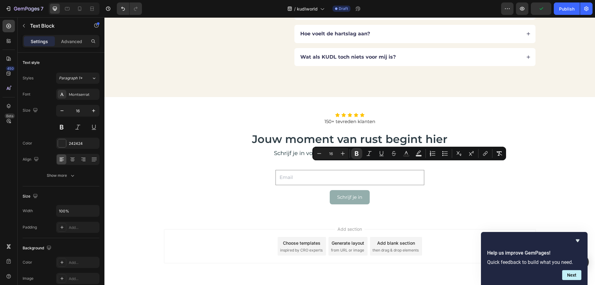
drag, startPoint x: 364, startPoint y: 165, endPoint x: 473, endPoint y: 173, distance: 109.9
click at [361, 152] on button "Bold" at bounding box center [356, 153] width 11 height 11
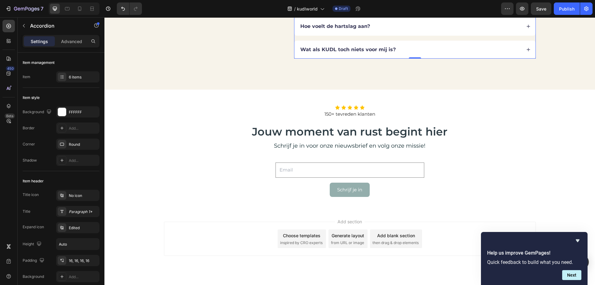
click at [530, 12] on div "Hoe was ik mijn Kudl?" at bounding box center [414, 3] width 241 height 18
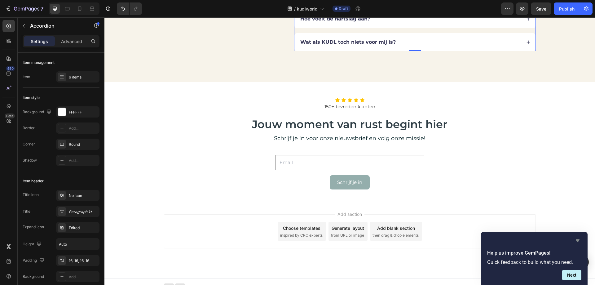
click at [577, 241] on icon "Hide survey" at bounding box center [578, 240] width 4 height 3
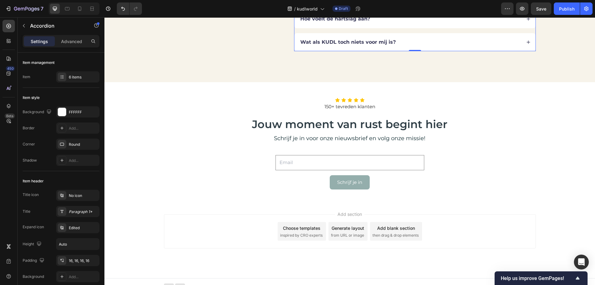
click at [524, 28] on div "Hoe voelt de hartslag aan?" at bounding box center [414, 19] width 241 height 18
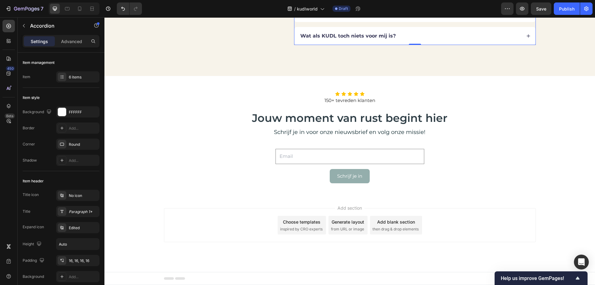
scroll to position [1954, 0]
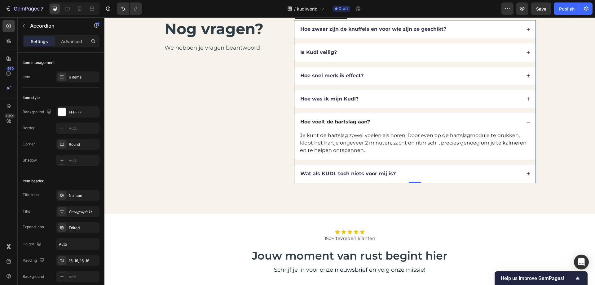
click at [524, 176] on div "Wat als KUDL toch niets voor mij is?" at bounding box center [414, 174] width 241 height 18
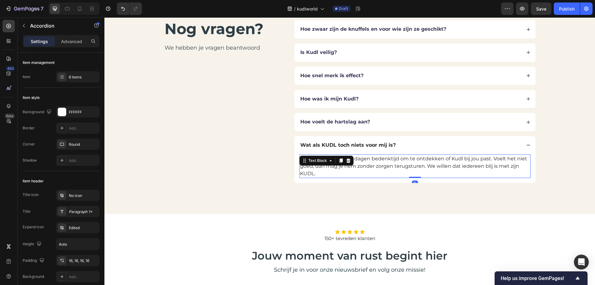
click at [324, 158] on div "Natuurlijk. Je hebt 30 dagen bedenktijd om te ontdekken of Kudl bij jou past. V…" at bounding box center [414, 166] width 231 height 24
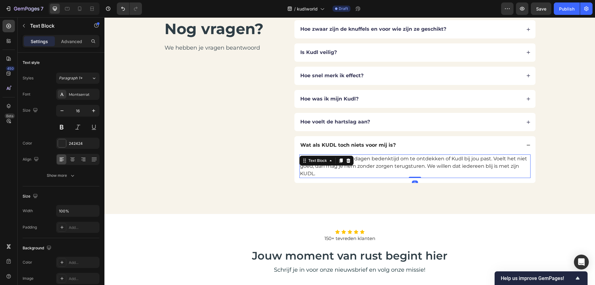
click at [324, 158] on div "Text Block" at bounding box center [317, 161] width 21 height 6
click at [366, 162] on p "Natuurlijk. Je hebt 30 dagen bedenktijd om te ontdekken of Kudl bij jou past. V…" at bounding box center [415, 166] width 230 height 22
click at [325, 159] on p "Natuurlijk. Je hebt 30 dagen bedenktijd om te ontdekken of Kudl bij jou past. V…" at bounding box center [415, 166] width 230 height 22
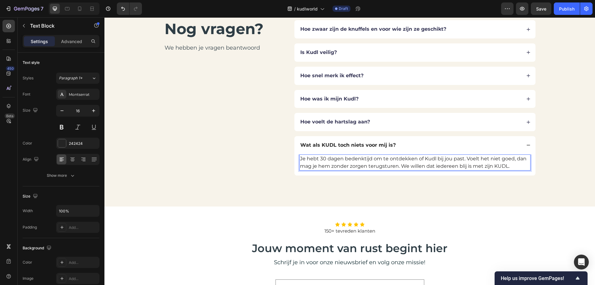
click at [516, 166] on p "Je hebt 30 dagen bedenktijd om te ontdekken of Kudl bij jou past. Voelt het nie…" at bounding box center [415, 162] width 230 height 15
click at [395, 166] on p "Je hebt 30 dagen bedenktijd om te ontdekken of Kudl bij jou past. Voelt het nie…" at bounding box center [415, 162] width 230 height 15
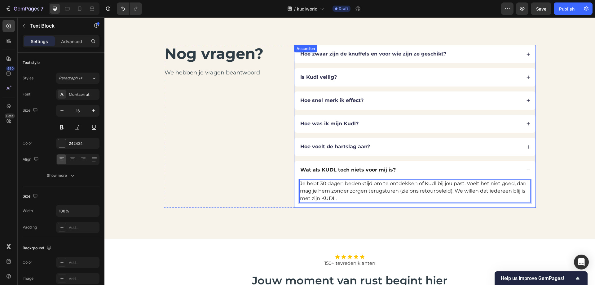
scroll to position [1892, 0]
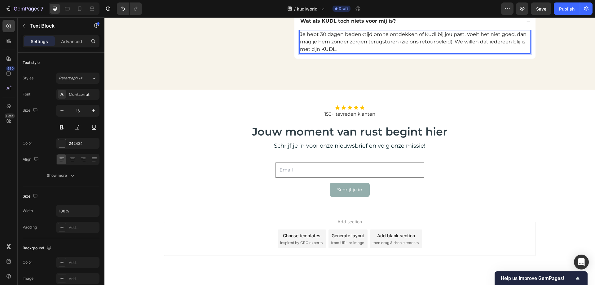
click at [378, 53] on p "Je hebt 30 dagen bedenktijd om te ontdekken of Kudl bij jou past. Voelt het nie…" at bounding box center [415, 42] width 230 height 22
click at [448, 53] on p "Je hebt 30 dagen bedenktijd om te ontdekken of Kudl bij jou past. Voelt het nie…" at bounding box center [415, 42] width 230 height 22
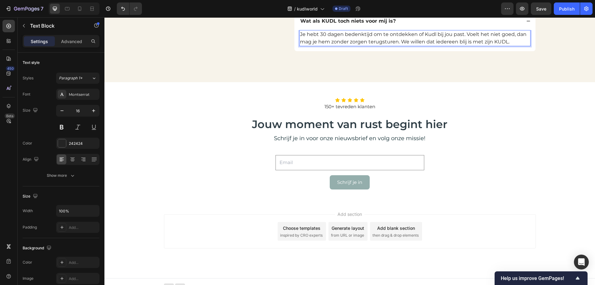
click at [398, 46] on p "Je hebt 30 dagen bedenktijd om te ontdekken of Kudl bij jou past. Voelt het nie…" at bounding box center [415, 38] width 230 height 15
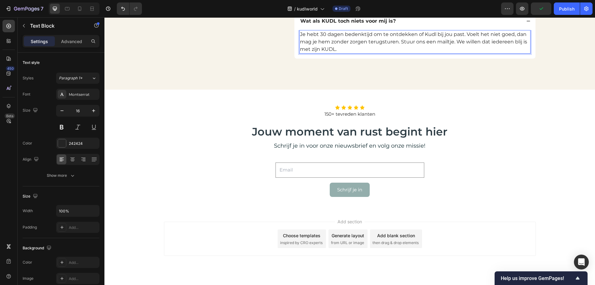
click at [417, 53] on p "Je hebt 30 dagen bedenktijd om te ontdekken of Kudl bij jou past. Voelt het nie…" at bounding box center [415, 42] width 230 height 22
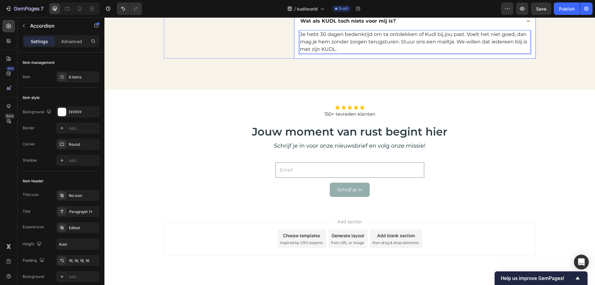
click at [529, 30] on div "Wat als KUDL toch niets voor mij is?" at bounding box center [414, 21] width 241 height 18
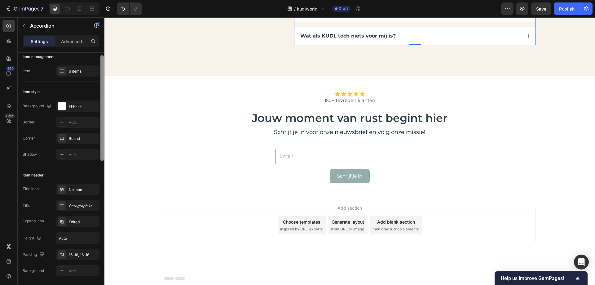
scroll to position [0, 0]
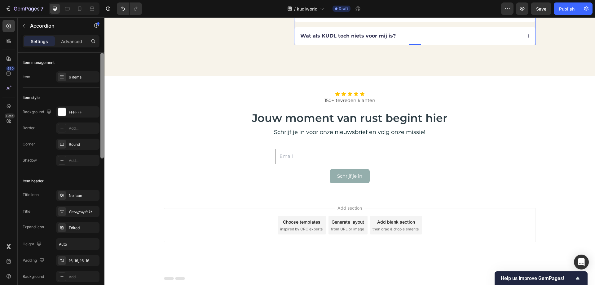
drag, startPoint x: 102, startPoint y: 180, endPoint x: 94, endPoint y: 54, distance: 125.8
click at [94, 54] on div "Item management Item 6 items Item style Background FFFFFF Border Add... Corner …" at bounding box center [61, 178] width 87 height 250
click at [64, 76] on div at bounding box center [62, 77] width 9 height 9
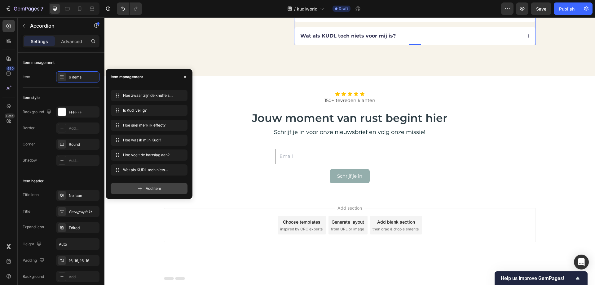
click at [148, 191] on div "Add item" at bounding box center [149, 188] width 77 height 11
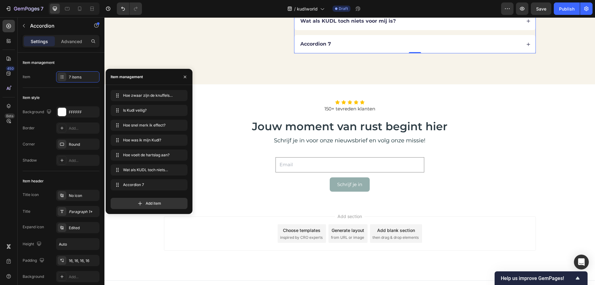
click at [317, 48] on div "Accordion 7" at bounding box center [315, 44] width 33 height 8
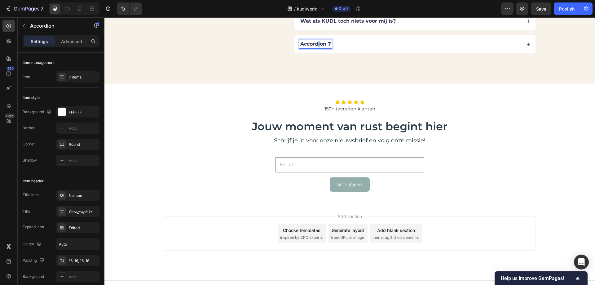
click at [317, 47] on p "Accordion 7" at bounding box center [315, 44] width 31 height 7
click at [318, 47] on p "Accordion 7" at bounding box center [315, 44] width 31 height 7
click at [526, 46] on icon at bounding box center [528, 44] width 4 height 4
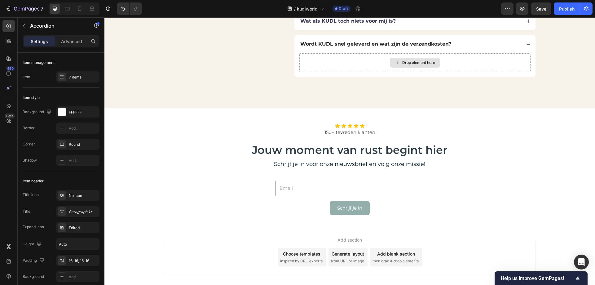
click at [396, 65] on icon at bounding box center [397, 62] width 5 height 5
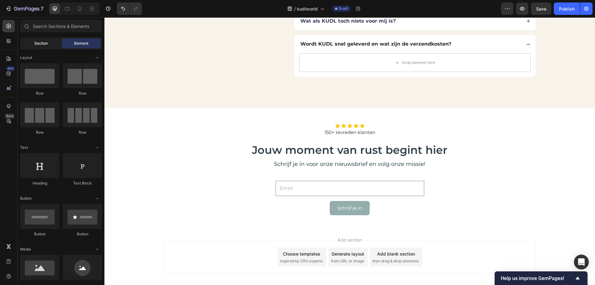
click at [37, 45] on span "Section" at bounding box center [40, 44] width 13 height 6
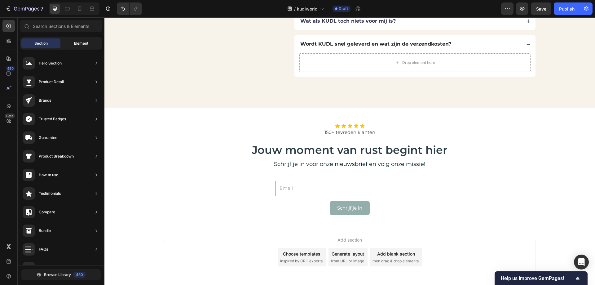
click at [76, 44] on span "Element" at bounding box center [81, 44] width 14 height 6
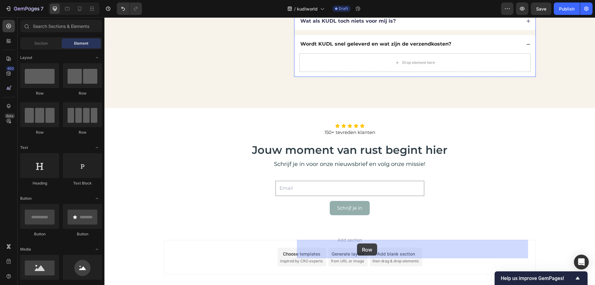
drag, startPoint x: 143, startPoint y: 99, endPoint x: 357, endPoint y: 243, distance: 258.0
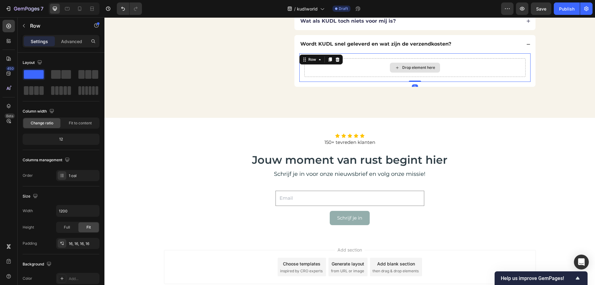
click at [363, 77] on div "Drop element here" at bounding box center [414, 67] width 221 height 19
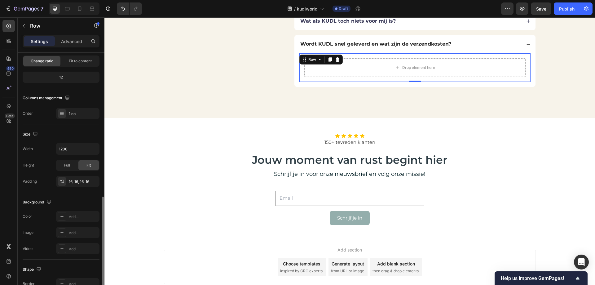
scroll to position [128, 0]
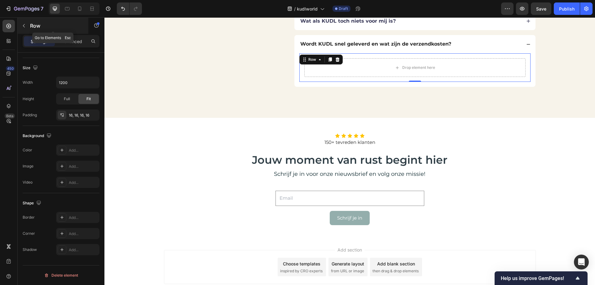
click at [23, 26] on icon "button" at bounding box center [23, 25] width 5 height 5
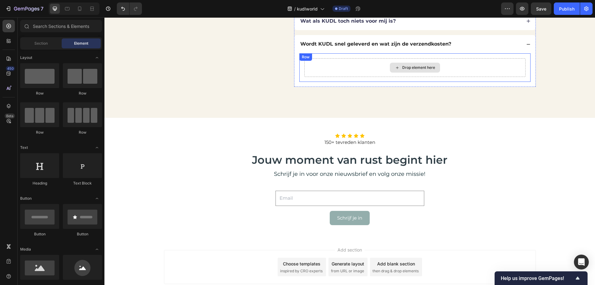
click at [395, 70] on icon at bounding box center [397, 67] width 5 height 5
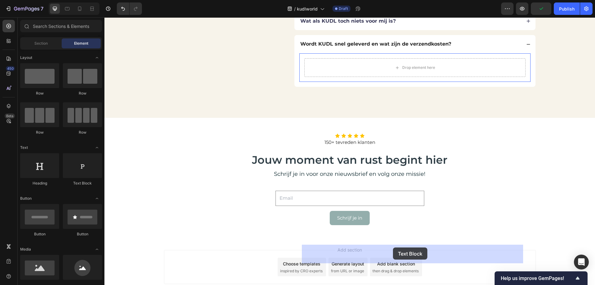
drag, startPoint x: 193, startPoint y: 185, endPoint x: 393, endPoint y: 247, distance: 210.1
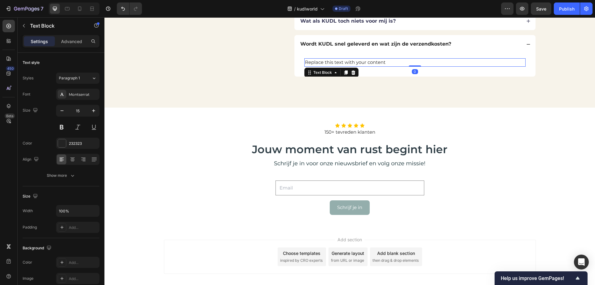
click at [374, 67] on div "Replace this text with your content" at bounding box center [414, 62] width 221 height 8
click at [371, 66] on p "Replace this text with your content" at bounding box center [415, 62] width 220 height 7
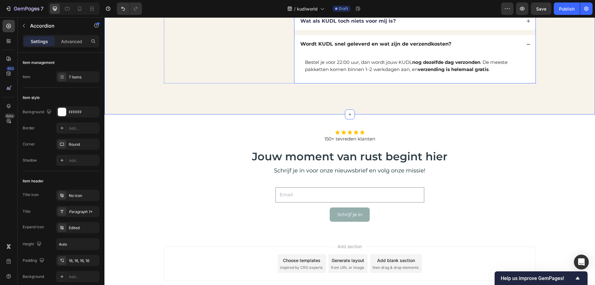
click at [526, 46] on icon at bounding box center [528, 44] width 4 height 4
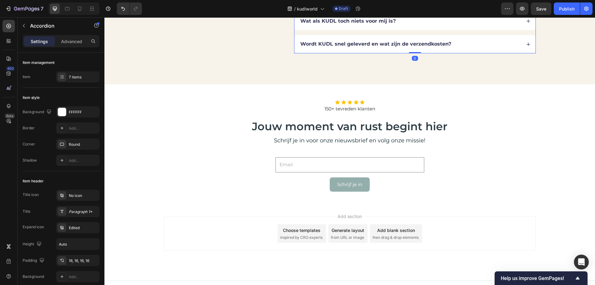
click at [526, 23] on icon at bounding box center [528, 21] width 4 height 4
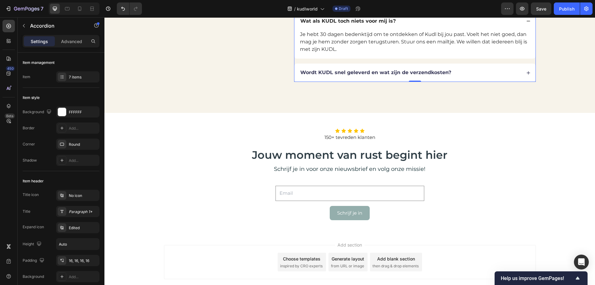
click at [526, 75] on icon at bounding box center [528, 73] width 4 height 4
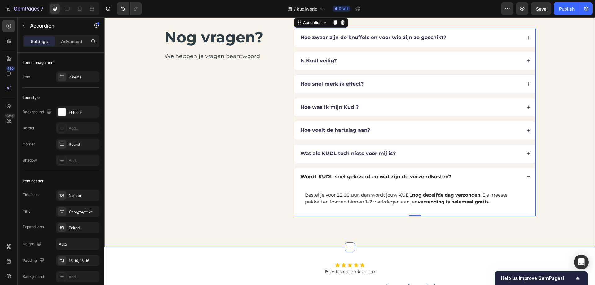
scroll to position [1954, 0]
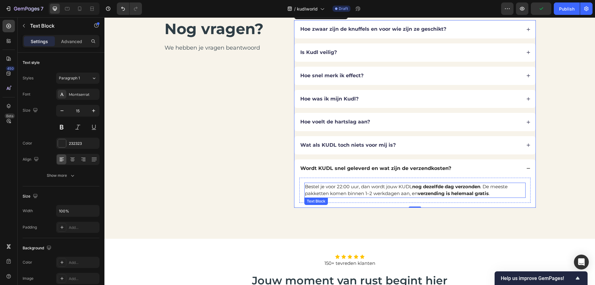
click at [456, 187] on strong "nog dezelfde dag verzonden" at bounding box center [446, 186] width 68 height 6
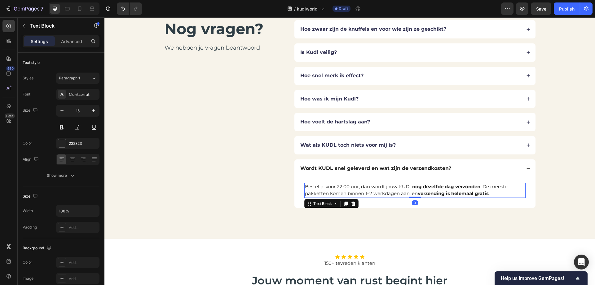
click at [324, 188] on p "Bestel je voor 22:00 uur, dan wordt jouw KUDL nog dezelfde dag verzonden . De m…" at bounding box center [415, 190] width 220 height 14
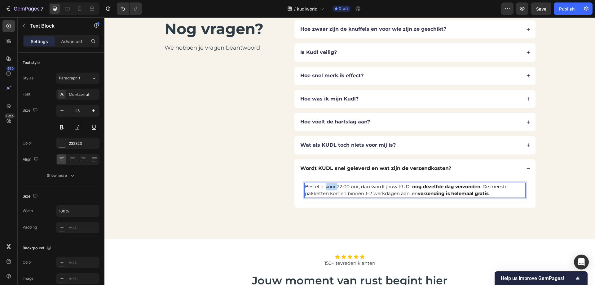
click at [324, 188] on p "Bestel je voor 22:00 uur, dan wordt jouw KUDL nog dezelfde dag verzonden . De m…" at bounding box center [415, 190] width 220 height 14
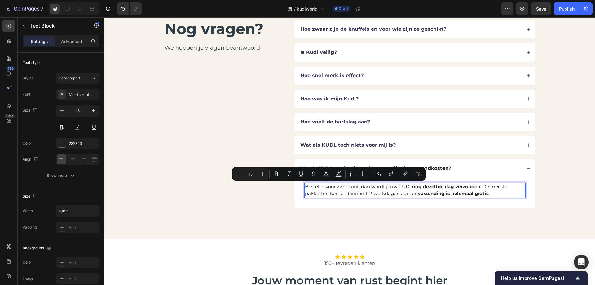
click at [305, 187] on p "Bestel je voor 22:00 uur, dan wordt jouw KUDL nog dezelfde dag verzonden . De m…" at bounding box center [415, 190] width 220 height 14
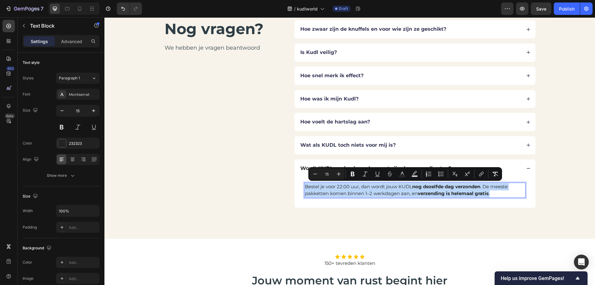
drag, startPoint x: 304, startPoint y: 186, endPoint x: 489, endPoint y: 195, distance: 185.2
click at [489, 195] on p "Bestel je voor 22:00 uur, dan wordt jouw KUDL nog dezelfde dag verzonden . De m…" at bounding box center [415, 190] width 220 height 14
click at [355, 172] on icon "Editor contextual toolbar" at bounding box center [353, 174] width 6 height 6
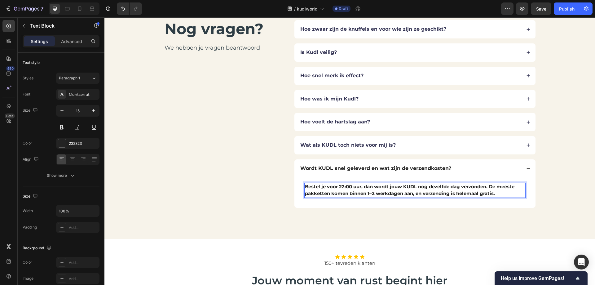
click at [355, 172] on div "Wordt KUDL snel geleverd en wat zijn de verzendkosten?" at bounding box center [375, 168] width 153 height 8
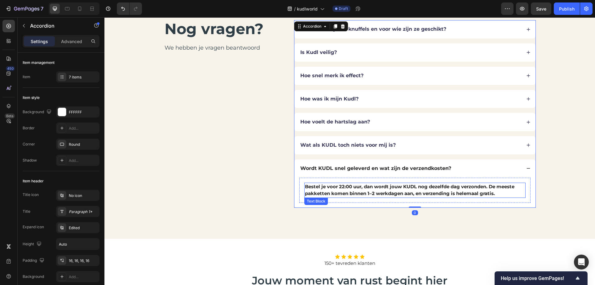
click at [365, 187] on strong "Bestel je voor 22:00 uur, dan wordt jouw KUDL nog dezelfde dag verzonden. De me…" at bounding box center [410, 189] width 210 height 13
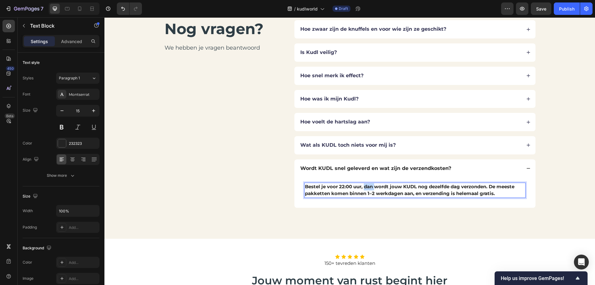
click at [365, 187] on strong "Bestel je voor 22:00 uur, dan wordt jouw KUDL nog dezelfde dag verzonden. De me…" at bounding box center [410, 189] width 210 height 13
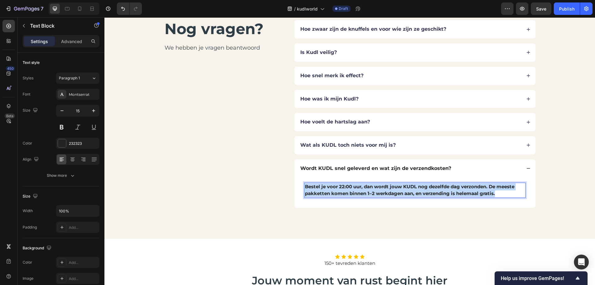
click at [365, 187] on strong "Bestel je voor 22:00 uur, dan wordt jouw KUDL nog dezelfde dag verzonden. De me…" at bounding box center [410, 189] width 210 height 13
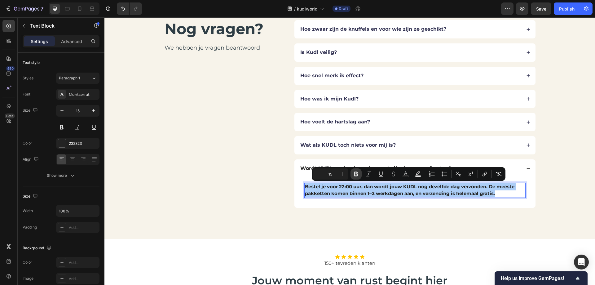
click at [354, 170] on button "Bold" at bounding box center [356, 173] width 11 height 11
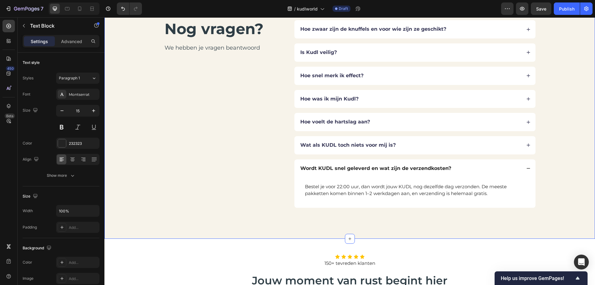
click at [541, 191] on div "Nog vragen? Heading Nog vragen? Heading We hebben je vragen beantwoord Text Blo…" at bounding box center [349, 113] width 441 height 187
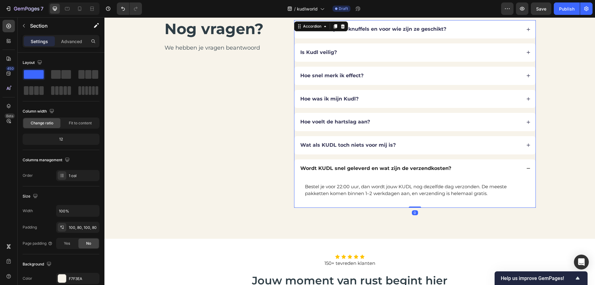
click at [524, 163] on div "Wordt KUDL snel geleverd en wat zijn de verzendkosten?" at bounding box center [414, 168] width 241 height 18
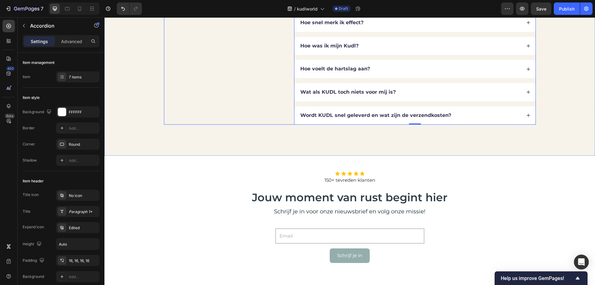
scroll to position [2016, 0]
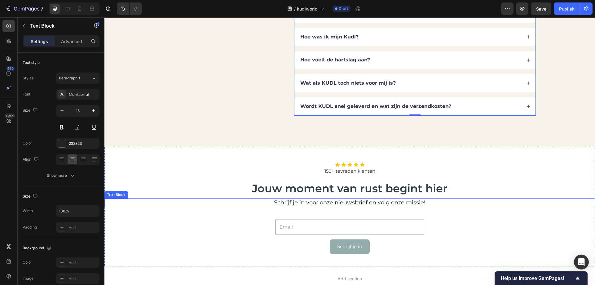
click at [352, 202] on span "Schrijf je in voor onze nieuwsbrief en volg onze missie!" at bounding box center [350, 202] width 152 height 7
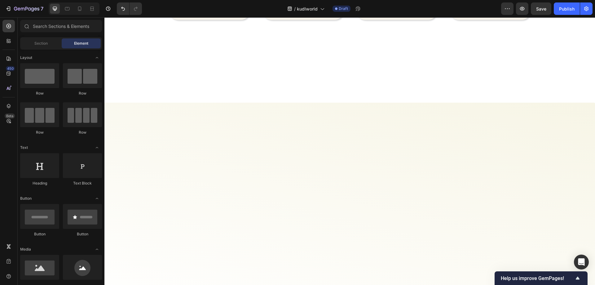
scroll to position [0, 0]
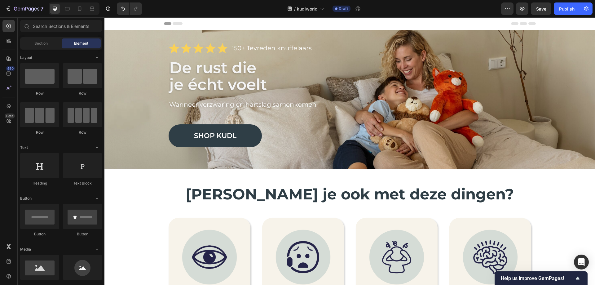
drag, startPoint x: 593, startPoint y: 185, endPoint x: 686, endPoint y: 20, distance: 188.6
click at [536, 9] on span "Save" at bounding box center [541, 8] width 10 height 5
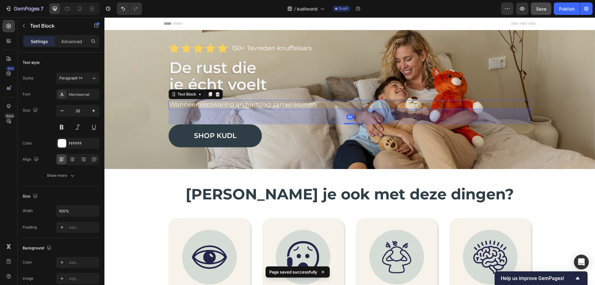
click at [200, 103] on p "Wanneer verzwaring en hartslag samenkomen" at bounding box center [349, 105] width 361 height 8
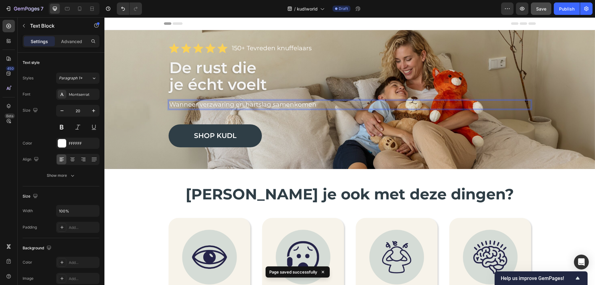
click at [200, 103] on p "Wanneer verzwaring en hartslag samenkomen" at bounding box center [349, 105] width 361 height 8
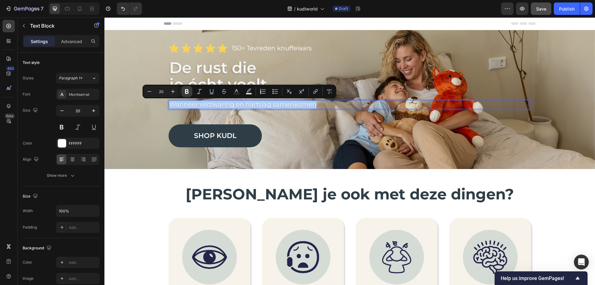
click at [189, 90] on icon "Editor contextual toolbar" at bounding box center [187, 91] width 6 height 6
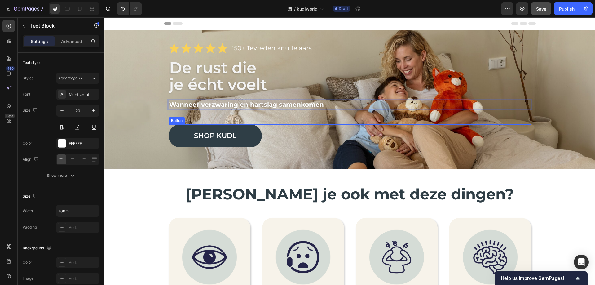
click at [288, 126] on div "Shop kudl Button" at bounding box center [350, 135] width 363 height 23
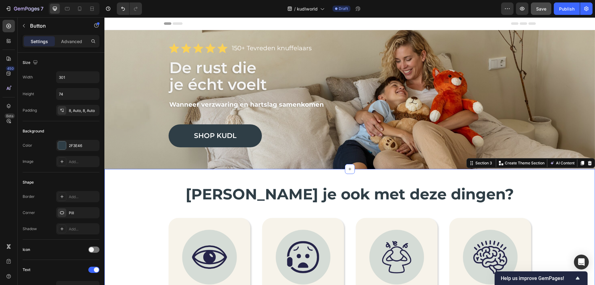
click at [162, 189] on div "Worstel je ook met deze dingen? Heading Image Slecht Slapen Text Block Moeite m…" at bounding box center [350, 281] width 478 height 194
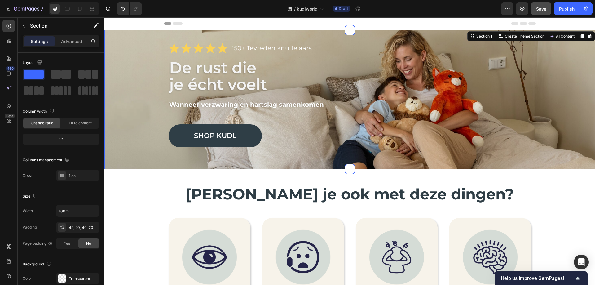
scroll to position [128, 0]
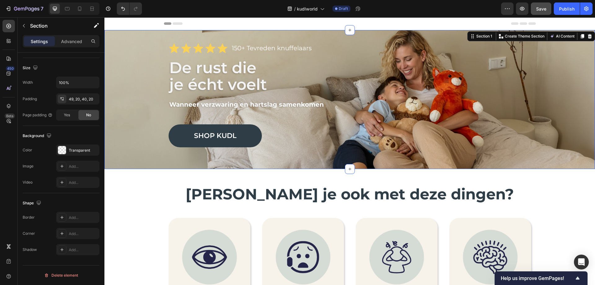
click at [127, 70] on div "Icon Icon Icon Icon Icon Icon List 150+ Tevreden knuffelaars Text Block Row De …" at bounding box center [350, 95] width 478 height 104
click at [126, 72] on div "Icon Icon Icon Icon Icon Icon List 150+ Tevreden knuffelaars Text Block Row De …" at bounding box center [350, 95] width 478 height 104
click at [69, 166] on div "https://cdn.shopify.com/s/files/1/0860/1976/8663/files/gempages_581040431320531…" at bounding box center [78, 167] width 18 height 6
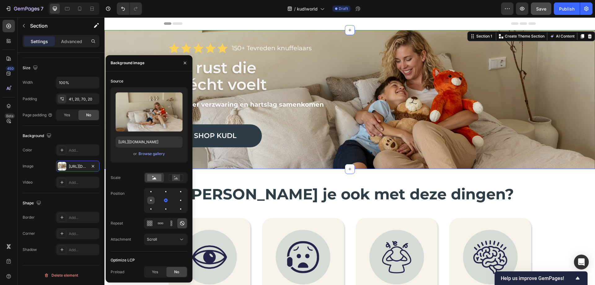
click at [150, 200] on div at bounding box center [150, 199] width 7 height 7
click at [184, 201] on div at bounding box center [180, 199] width 7 height 7
click at [175, 179] on icon at bounding box center [176, 178] width 4 height 2
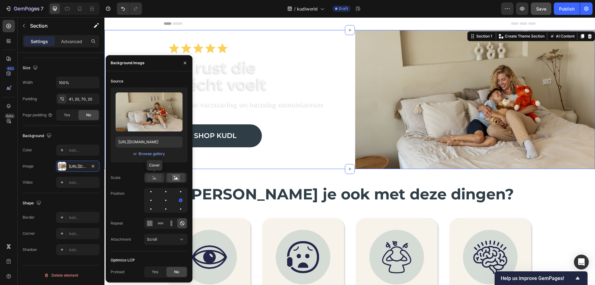
click at [155, 180] on rect at bounding box center [154, 177] width 14 height 7
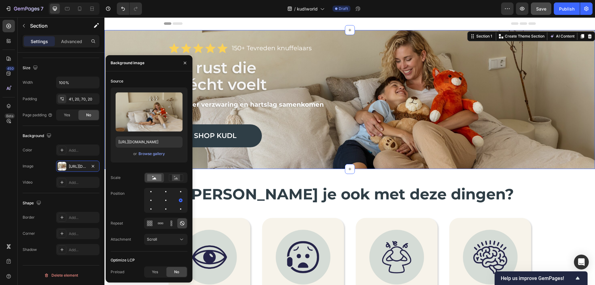
click at [170, 201] on div at bounding box center [165, 200] width 43 height 25
click at [167, 200] on div at bounding box center [165, 199] width 7 height 7
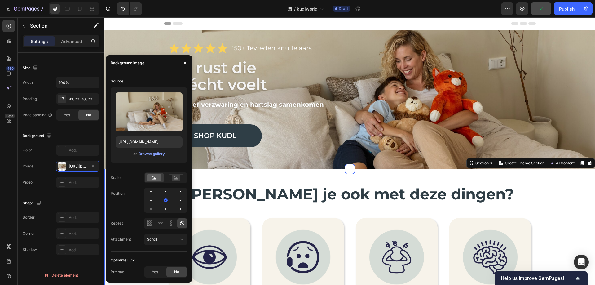
click at [546, 179] on div "Worstel je ook met deze dingen? Heading Image Slecht Slapen Text Block Moeite m…" at bounding box center [349, 279] width 491 height 221
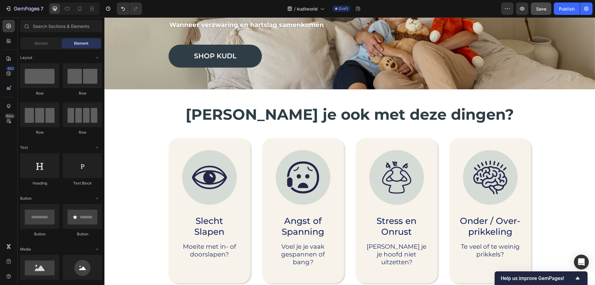
scroll to position [154, 0]
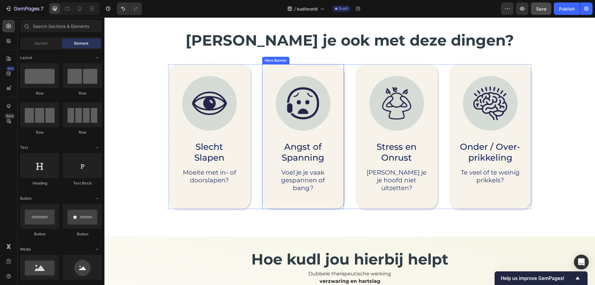
click at [322, 69] on div "Image Angst of Spanning Text Block Voel je je vaak gespannen of bang? Text Block" at bounding box center [303, 136] width 82 height 145
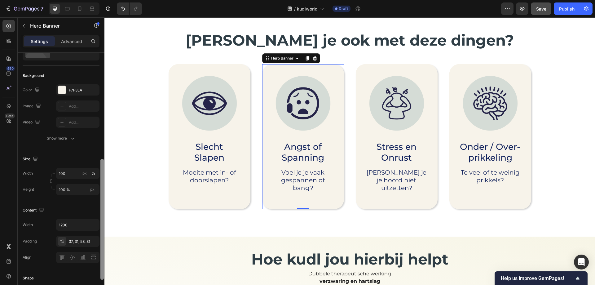
scroll to position [0, 0]
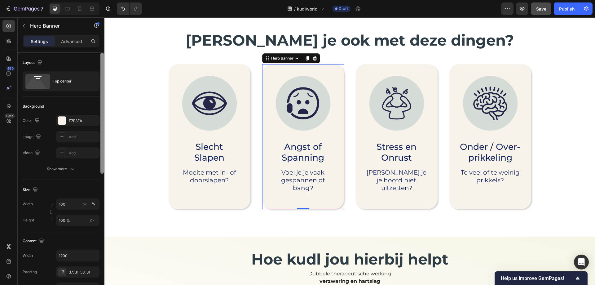
drag, startPoint x: 101, startPoint y: 96, endPoint x: 103, endPoint y: 63, distance: 32.9
click at [103, 63] on div at bounding box center [101, 113] width 3 height 121
click at [216, 95] on img at bounding box center [209, 103] width 55 height 55
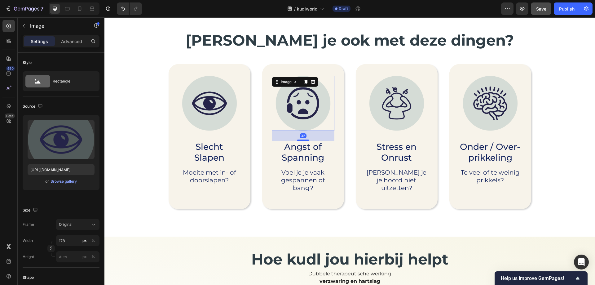
click at [308, 100] on img at bounding box center [303, 103] width 55 height 55
click at [380, 94] on img at bounding box center [396, 103] width 55 height 55
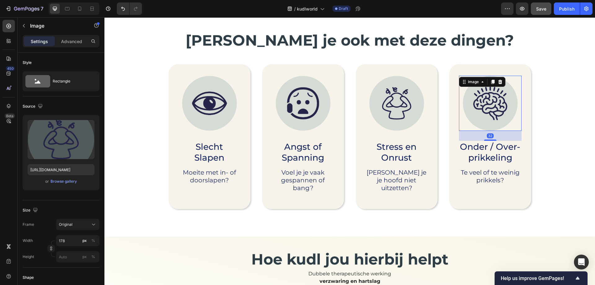
click at [495, 90] on img at bounding box center [490, 103] width 55 height 55
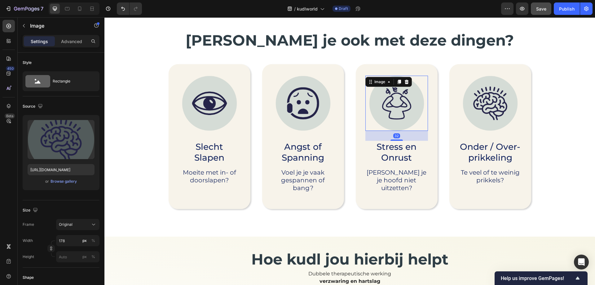
click at [395, 105] on img at bounding box center [396, 103] width 55 height 55
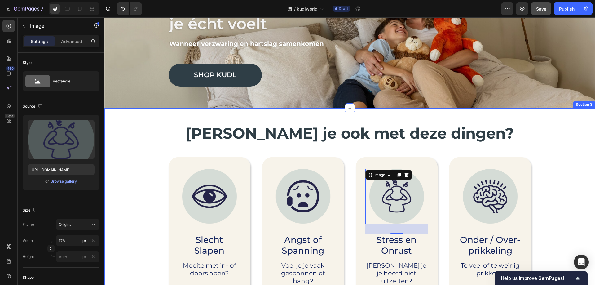
scroll to position [30, 0]
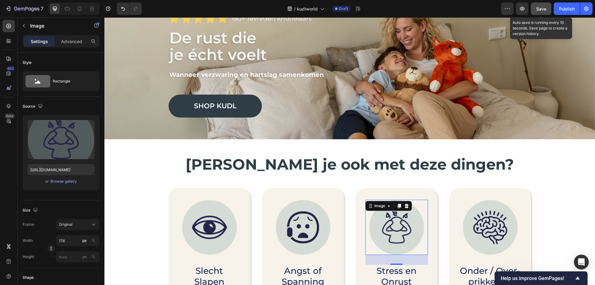
click at [542, 11] on span "Save" at bounding box center [541, 8] width 10 height 5
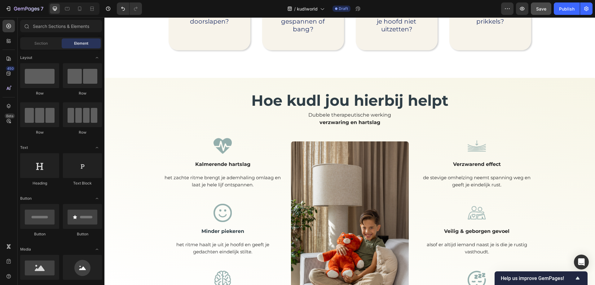
scroll to position [293, 0]
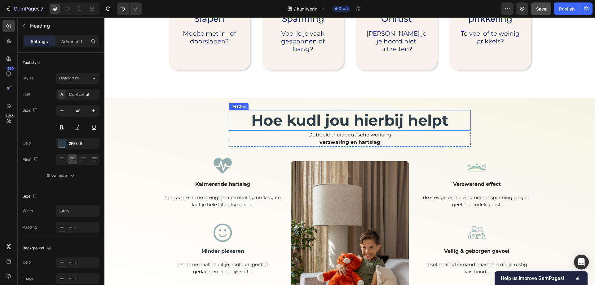
click at [309, 125] on h2 "Hoe kudl jou hierbij helpt" at bounding box center [349, 120] width 227 height 20
click at [311, 125] on h2 "Hoe kudl jou hierbij helpt" at bounding box center [349, 120] width 227 height 20
click at [311, 125] on p "Hoe kudl jou hierbij helpt" at bounding box center [350, 120] width 226 height 19
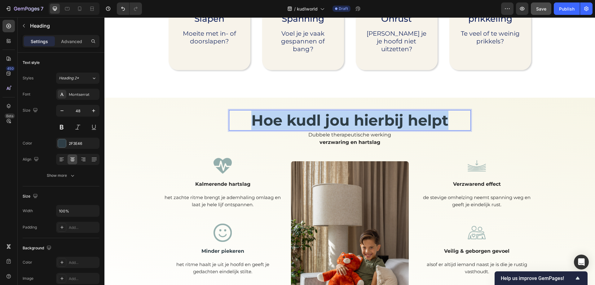
click at [311, 125] on p "Hoe kudl jou hierbij helpt" at bounding box center [350, 120] width 226 height 19
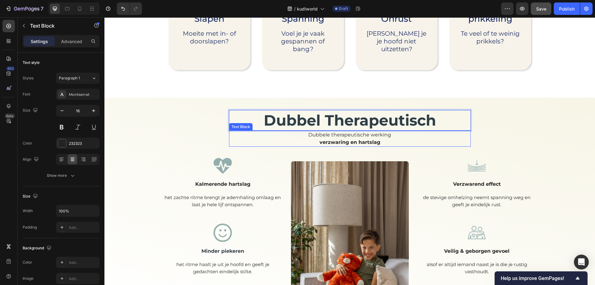
click at [341, 135] on p "Dubbele therapeutische werking verzwaring en hartslag" at bounding box center [350, 138] width 240 height 15
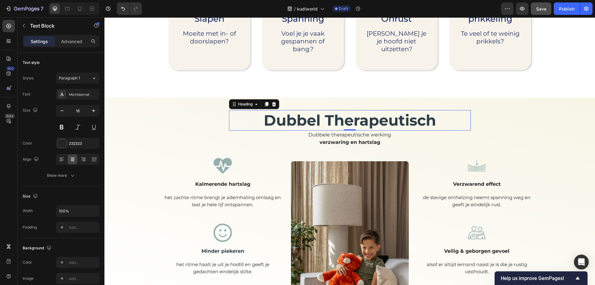
drag, startPoint x: 385, startPoint y: 120, endPoint x: 384, endPoint y: 124, distance: 3.5
click at [385, 121] on p "Dubbel Therapeutisch" at bounding box center [350, 120] width 226 height 19
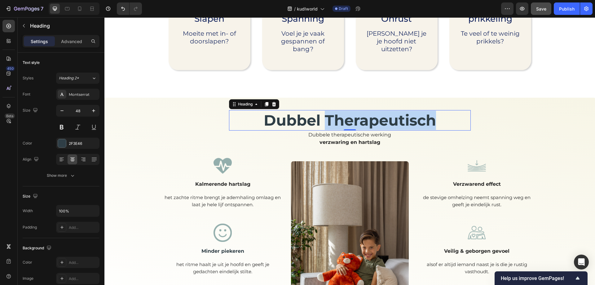
click at [383, 126] on p "Dubbel Therapeutisch" at bounding box center [350, 120] width 226 height 19
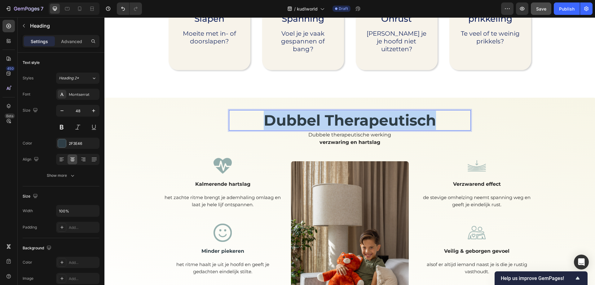
click at [383, 126] on p "Dubbel Therapeutisch" at bounding box center [350, 120] width 226 height 19
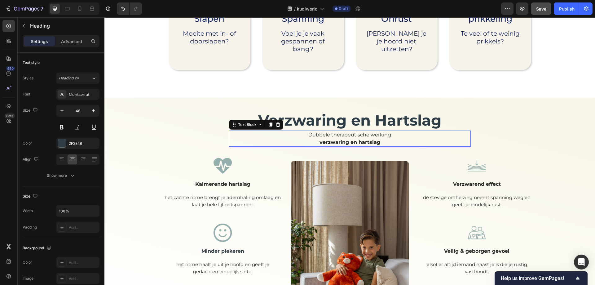
click at [356, 138] on p "Dubbele therapeutische werking verzwaring en hartslag" at bounding box center [350, 138] width 240 height 15
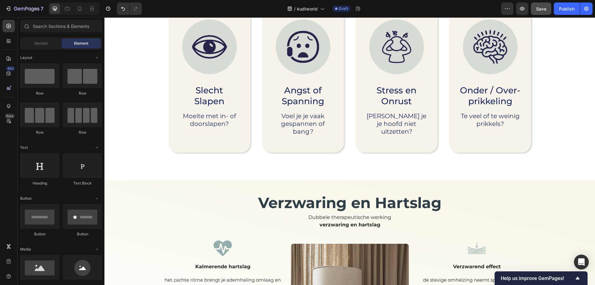
scroll to position [0, 0]
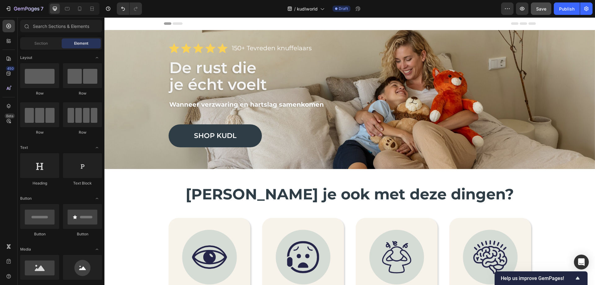
drag, startPoint x: 592, startPoint y: 57, endPoint x: 685, endPoint y: 22, distance: 99.4
click at [538, 7] on span "Save" at bounding box center [541, 8] width 10 height 5
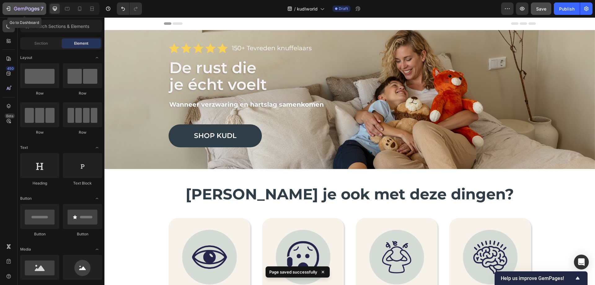
click at [7, 8] on icon "button" at bounding box center [8, 9] width 6 height 6
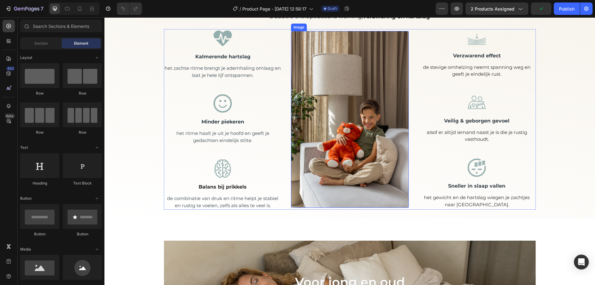
scroll to position [279, 0]
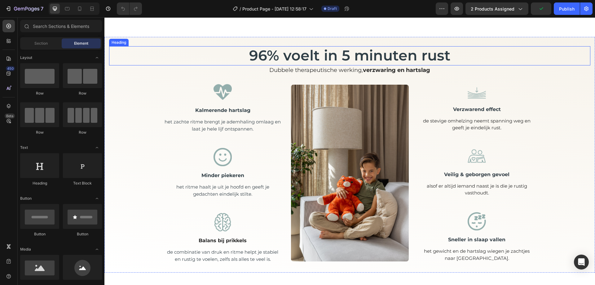
click at [336, 55] on span "96% voelt in 5 minuten rust" at bounding box center [349, 55] width 201 height 18
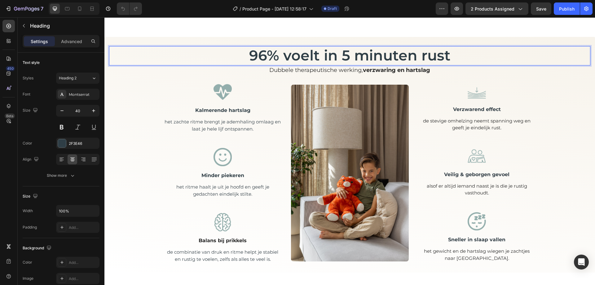
click at [334, 58] on span "96% voelt in 5 minuten rust" at bounding box center [349, 55] width 201 height 18
click at [448, 58] on span "96% voelt binnen 5 minuten rust" at bounding box center [350, 55] width 240 height 18
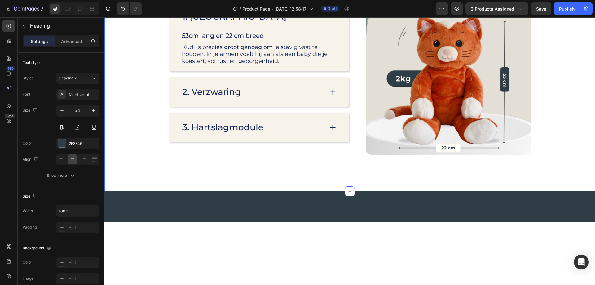
scroll to position [992, 0]
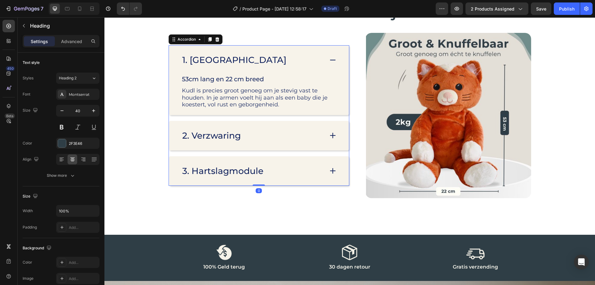
click at [332, 135] on icon at bounding box center [332, 135] width 5 height 0
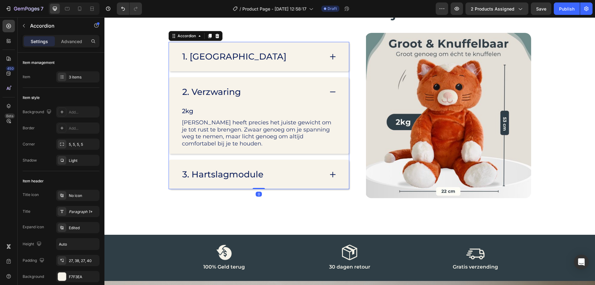
click at [333, 174] on icon at bounding box center [333, 174] width 9 height 9
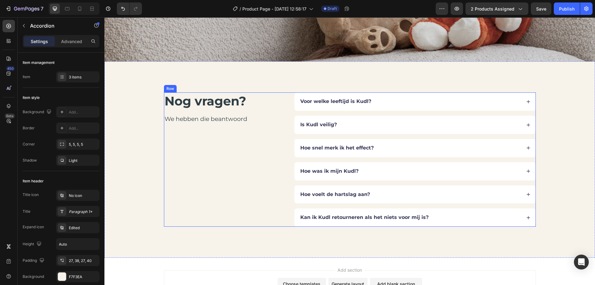
scroll to position [1335, 0]
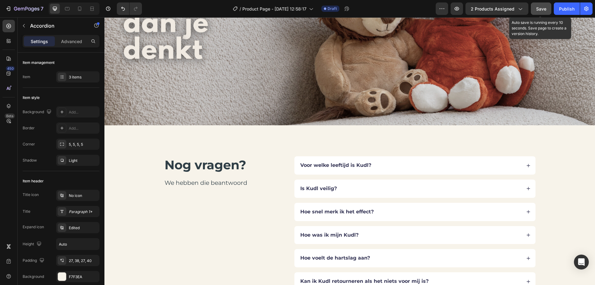
click at [537, 9] on span "Save" at bounding box center [541, 8] width 10 height 5
